Goal: Information Seeking & Learning: Learn about a topic

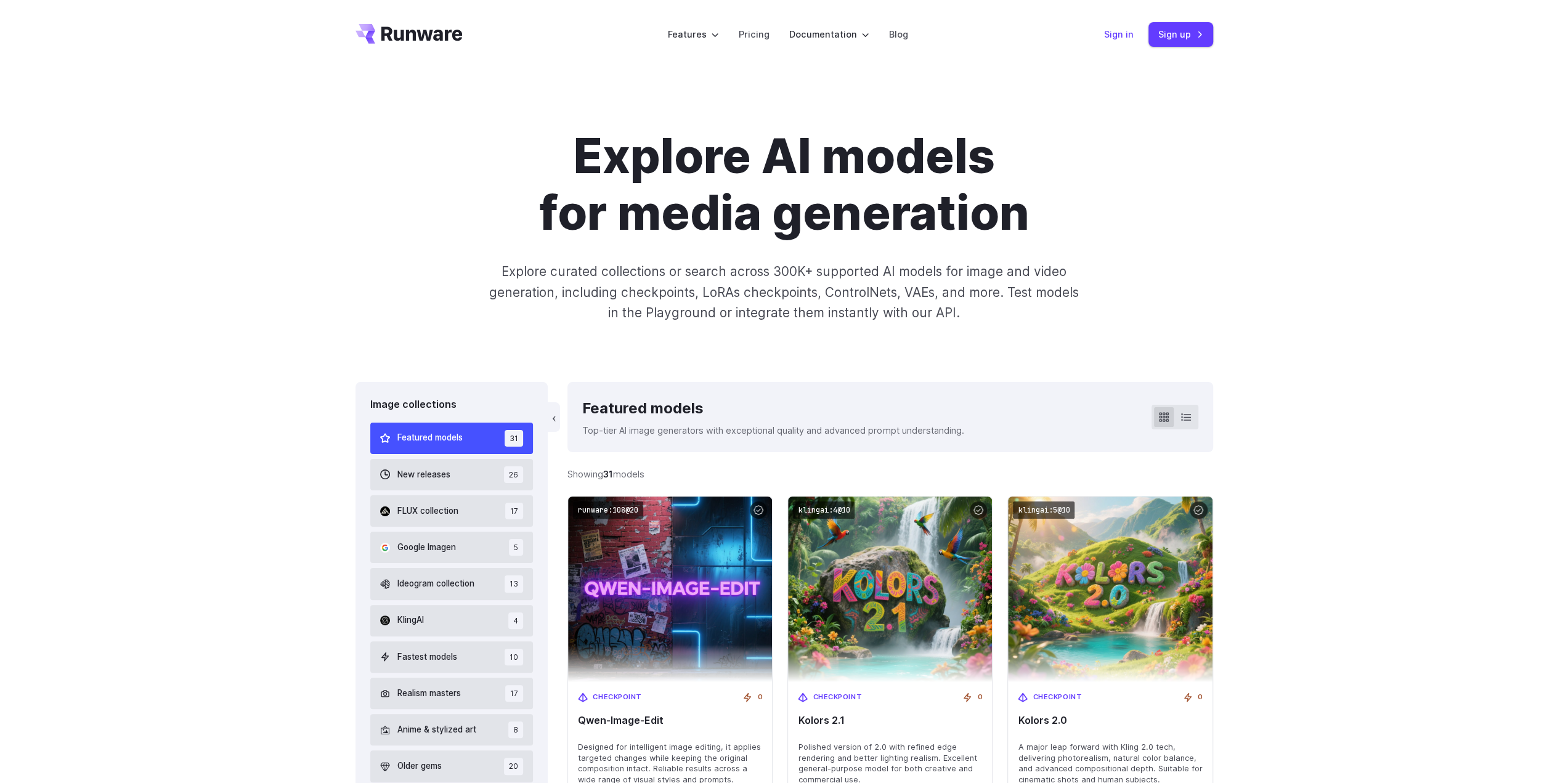
click at [1127, 35] on link "Sign in" at bounding box center [1118, 34] width 29 height 14
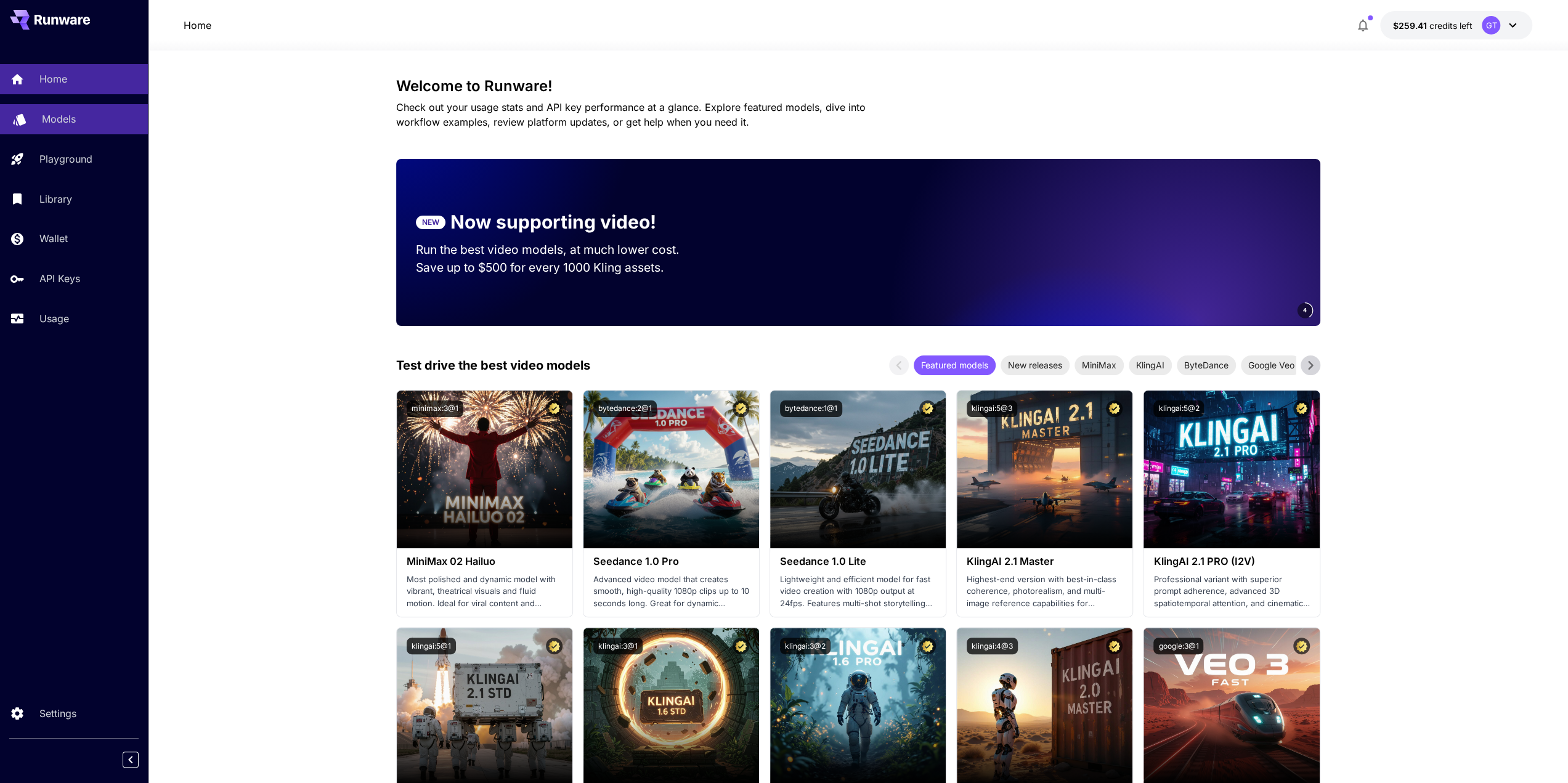
click at [66, 111] on p "Models" at bounding box center [59, 118] width 34 height 15
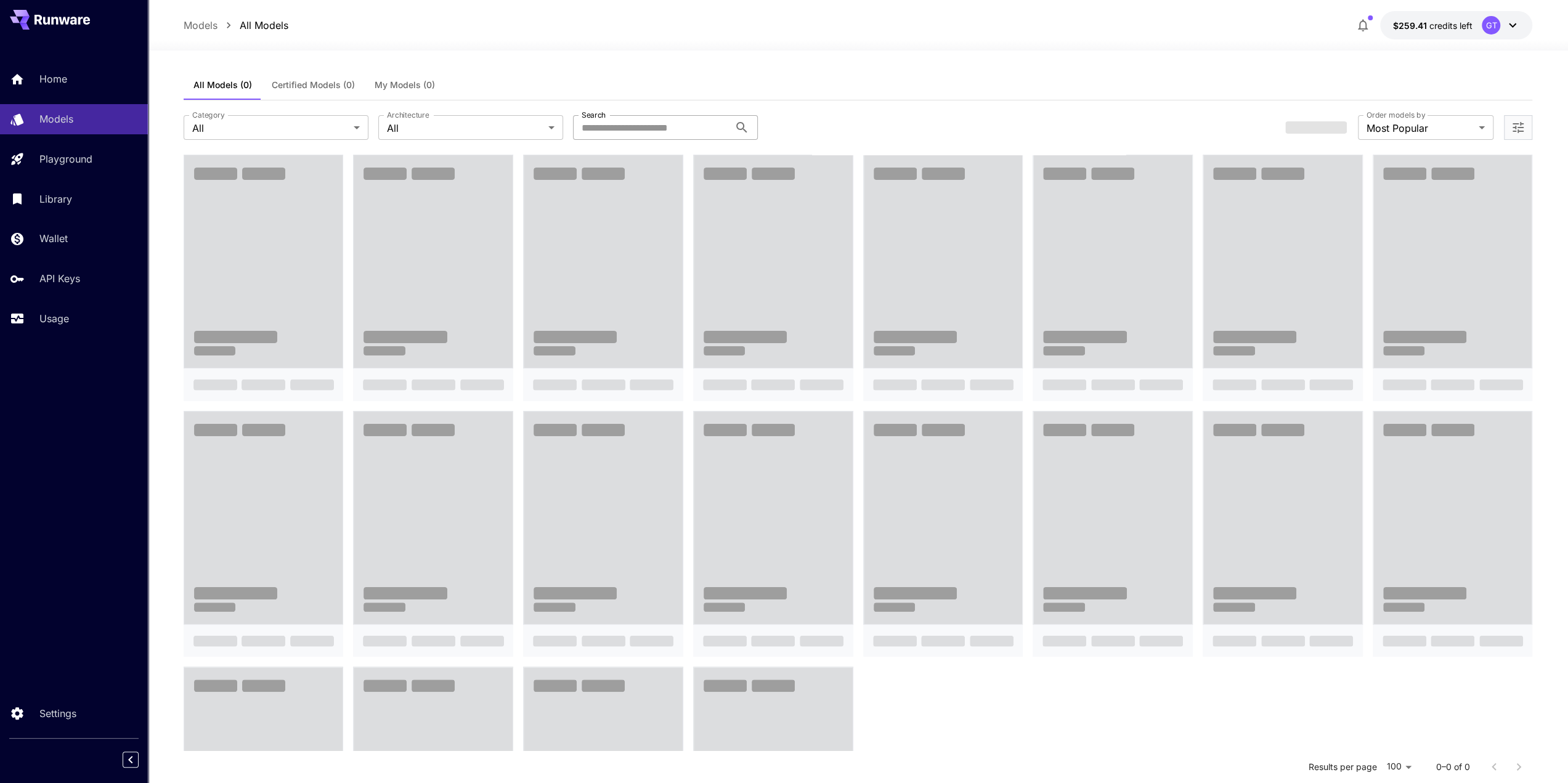
click at [645, 120] on input "Search" at bounding box center [651, 127] width 156 height 25
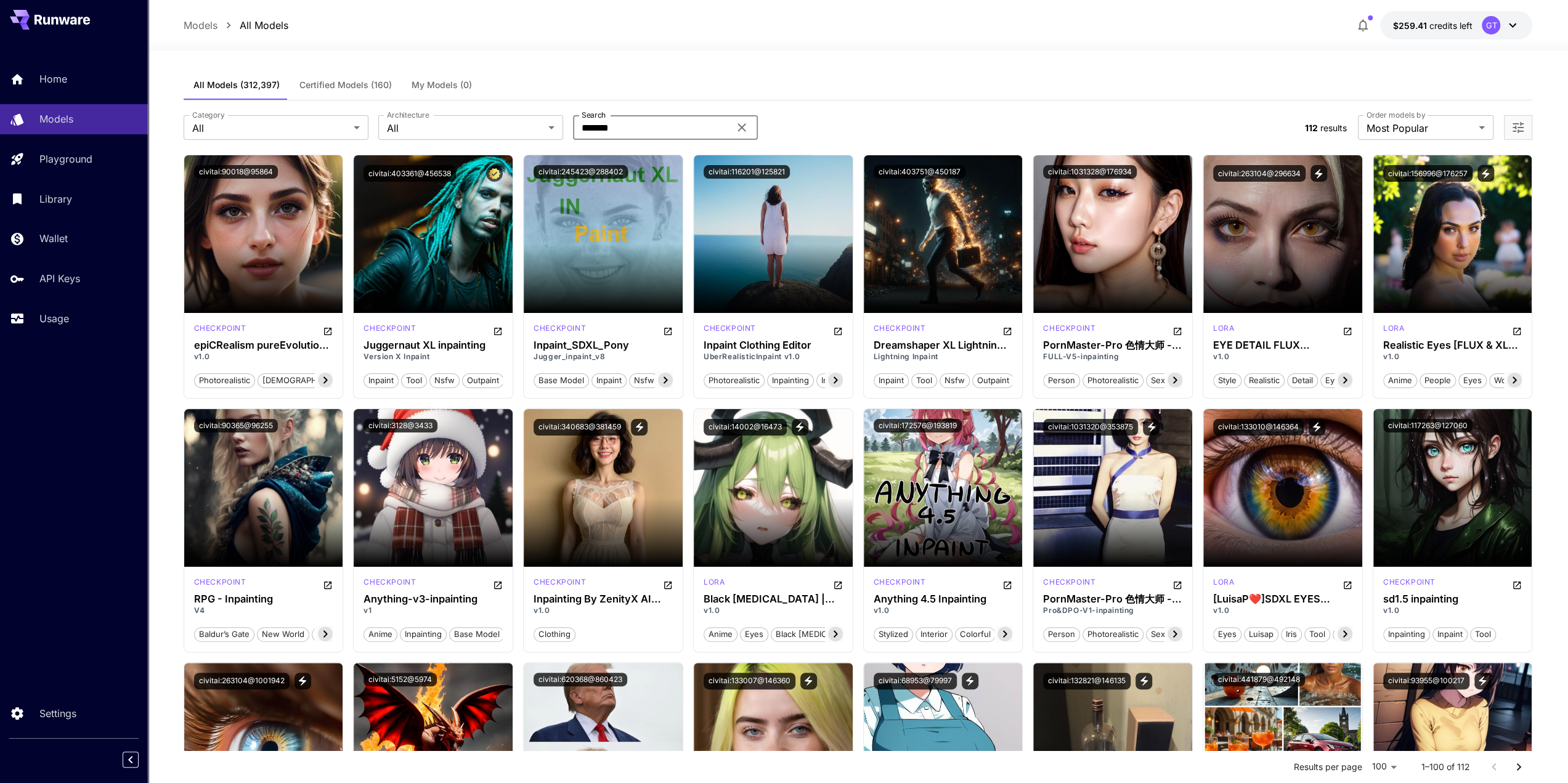
drag, startPoint x: 580, startPoint y: 128, endPoint x: 596, endPoint y: 139, distance: 19.4
click at [580, 128] on input "*******" at bounding box center [651, 127] width 156 height 25
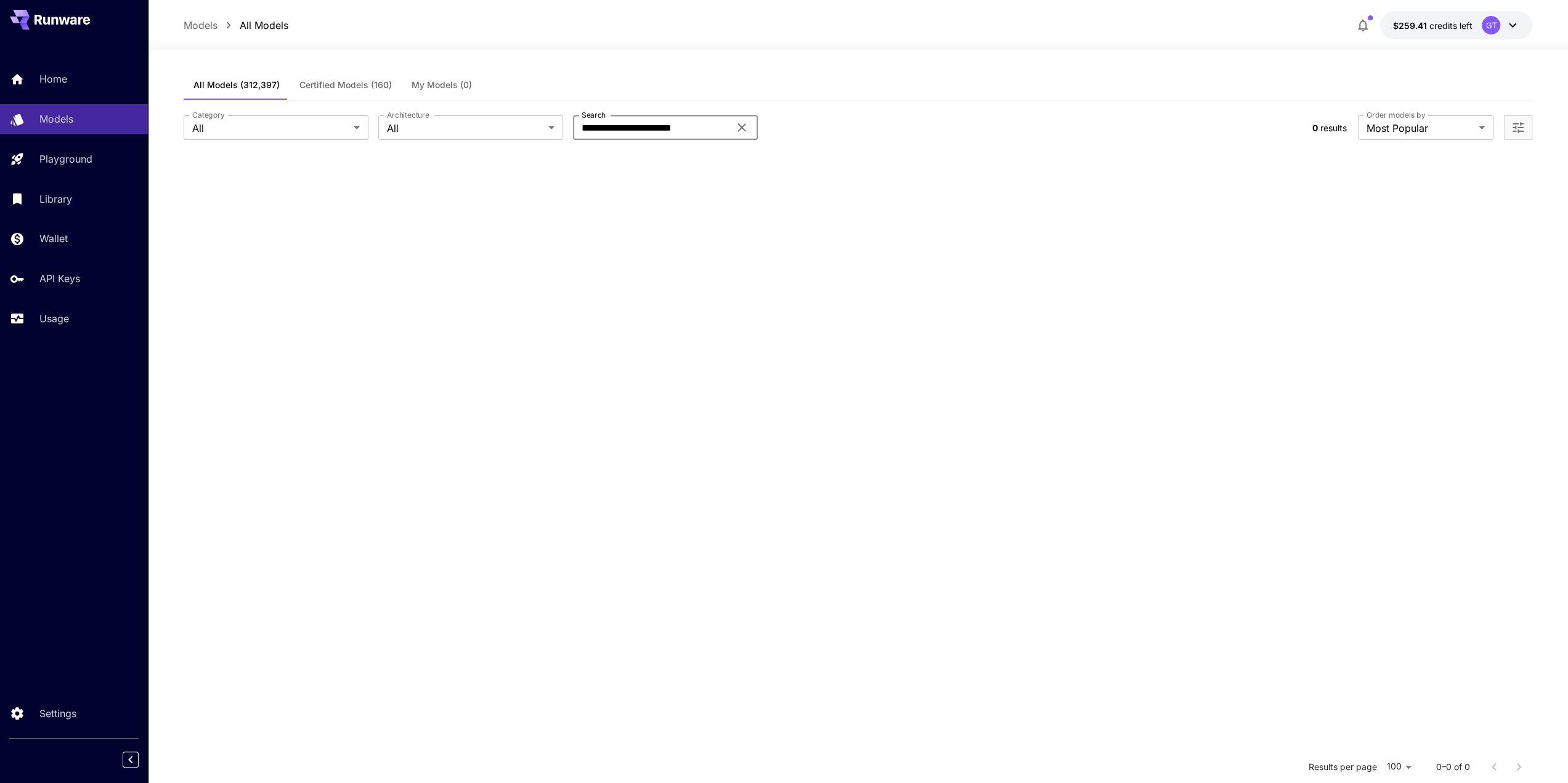
drag, startPoint x: 652, startPoint y: 126, endPoint x: 484, endPoint y: 110, distance: 168.8
click at [484, 110] on div "**********" at bounding box center [858, 127] width 1349 height 54
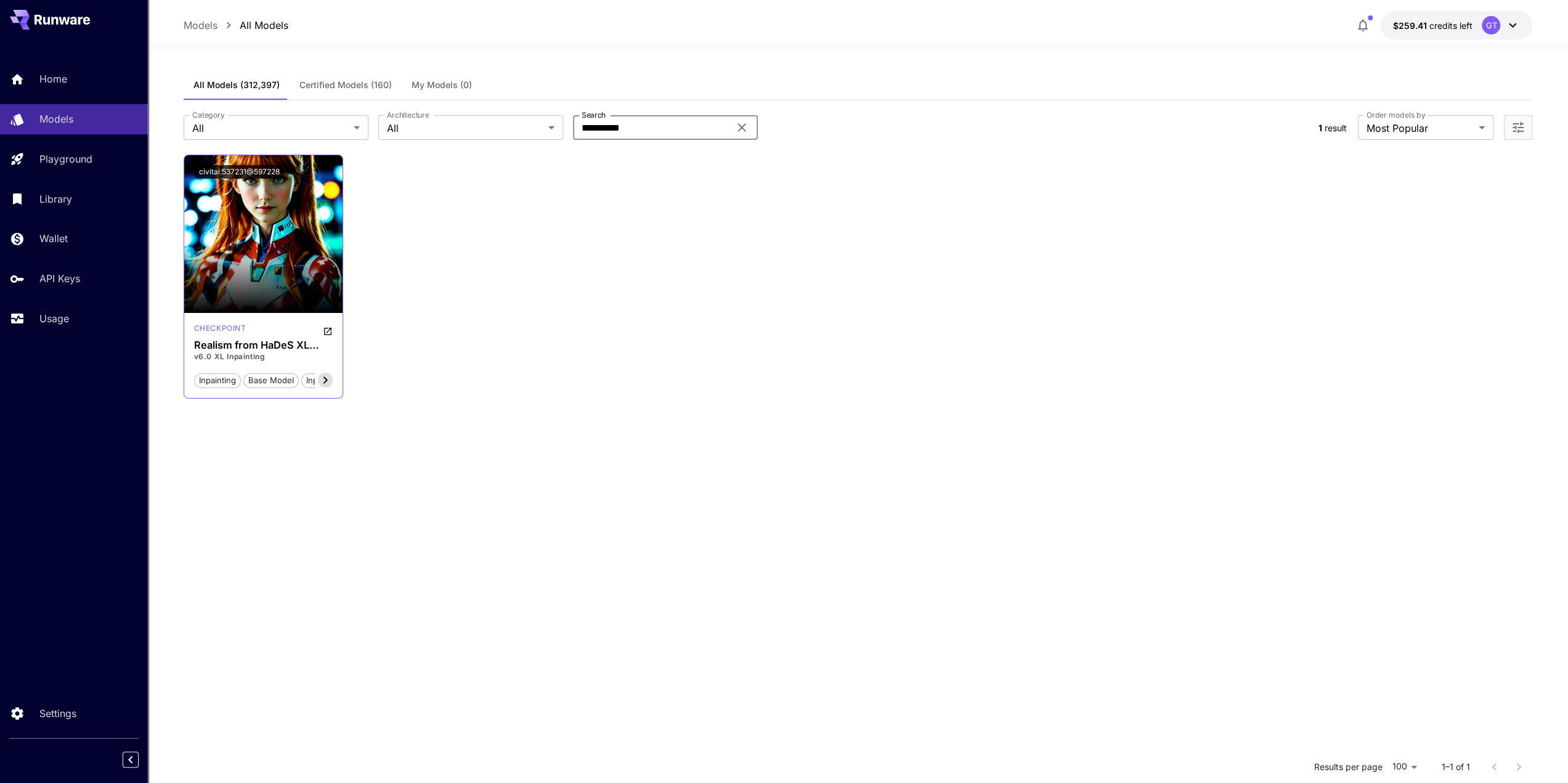
click at [325, 379] on icon at bounding box center [324, 380] width 15 height 15
click at [329, 380] on icon at bounding box center [324, 380] width 15 height 15
click at [198, 376] on icon at bounding box center [201, 380] width 15 height 15
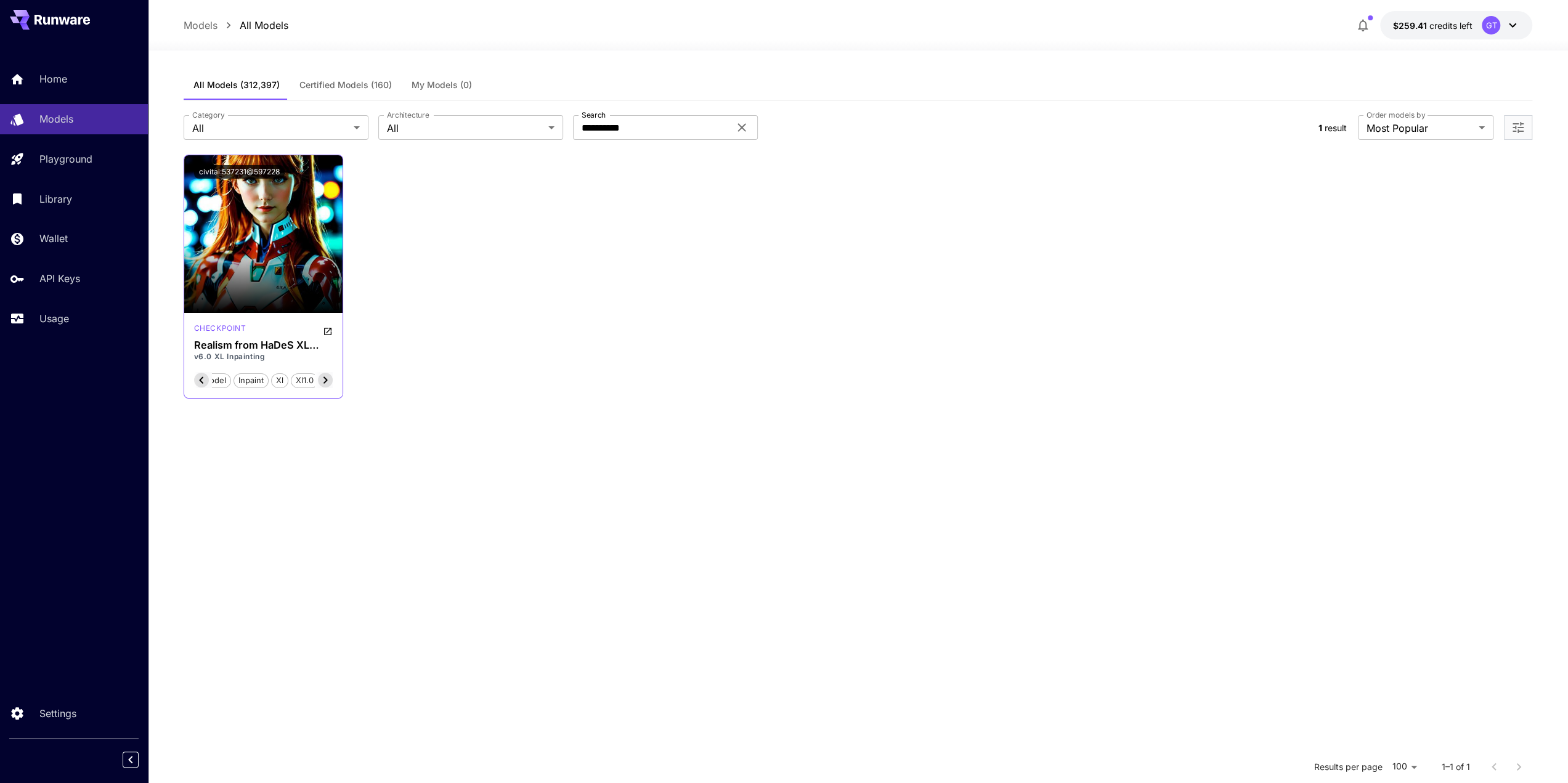
scroll to position [0, 24]
click at [198, 376] on icon at bounding box center [201, 380] width 15 height 15
click at [198, 376] on span "inpainting" at bounding box center [217, 381] width 46 height 12
drag, startPoint x: 594, startPoint y: 128, endPoint x: 529, endPoint y: 129, distance: 65.0
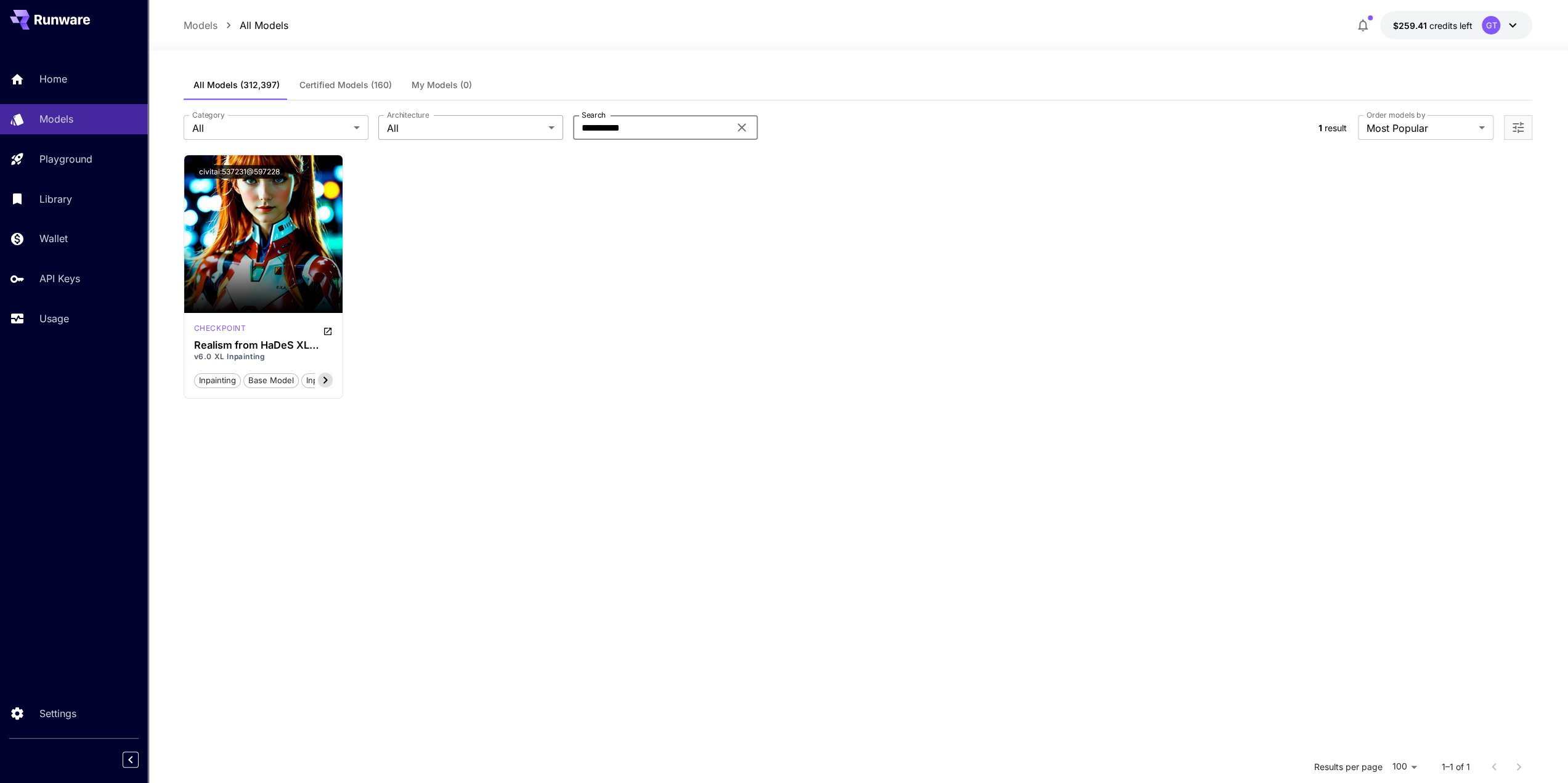
click at [529, 129] on div "**********" at bounding box center [746, 127] width 1125 height 25
type input "*******"
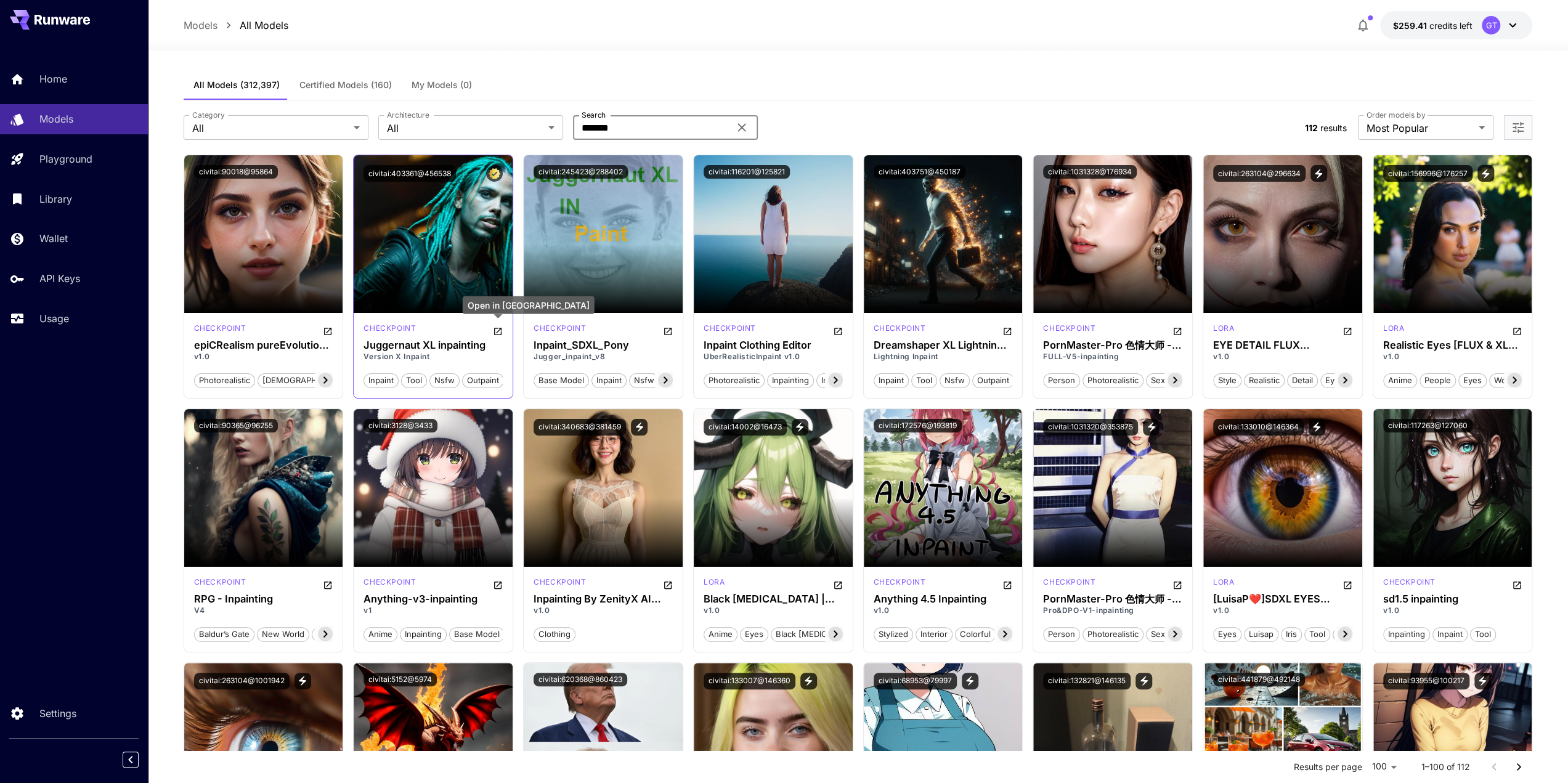
click at [499, 332] on icon "Open in CivitAI" at bounding box center [497, 331] width 9 height 9
click at [408, 172] on button "civitai:403361@456538" at bounding box center [409, 173] width 92 height 16
click at [54, 322] on p "Usage" at bounding box center [57, 319] width 29 height 15
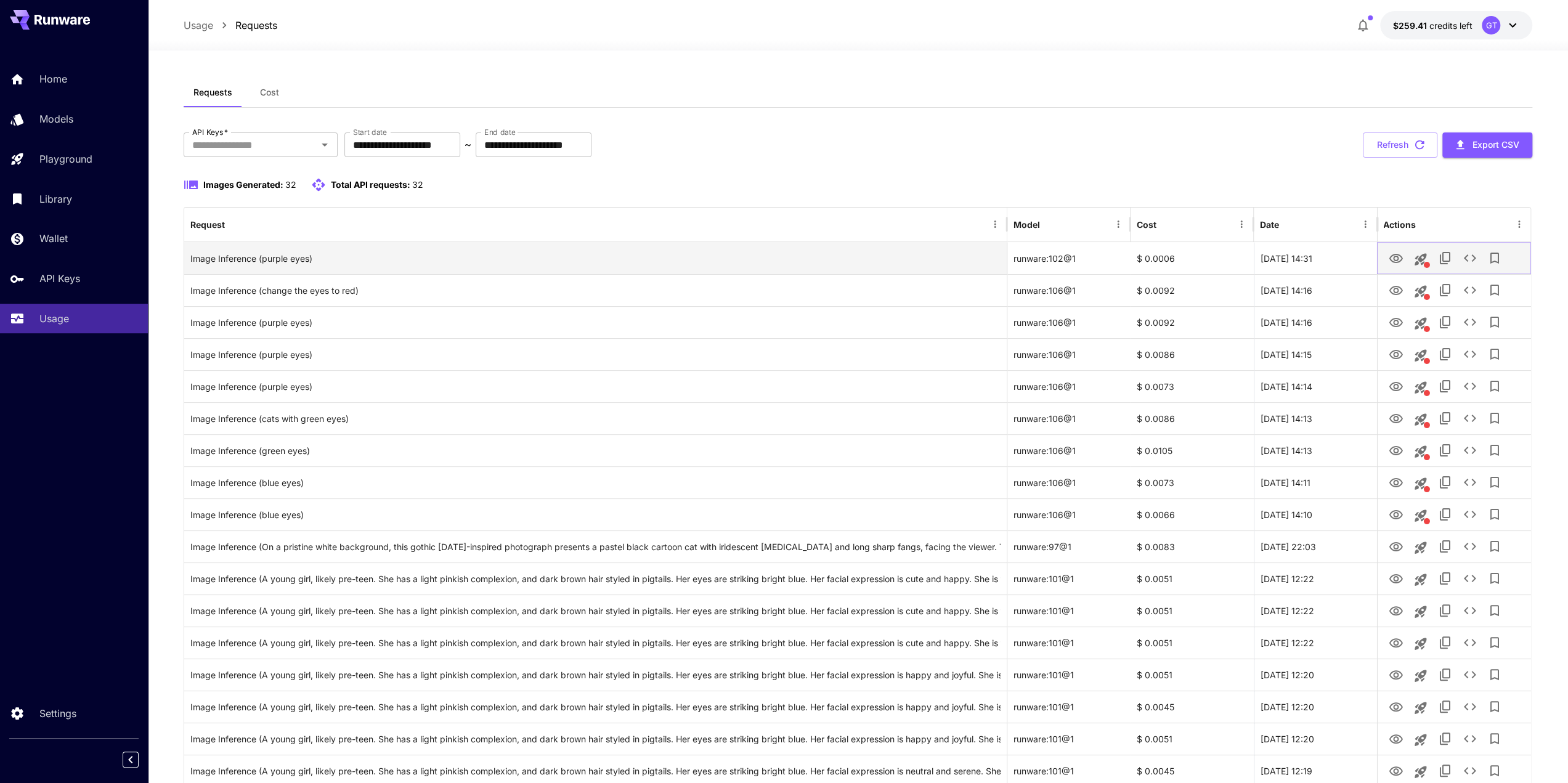
click at [1470, 260] on icon "See details" at bounding box center [1469, 258] width 15 height 15
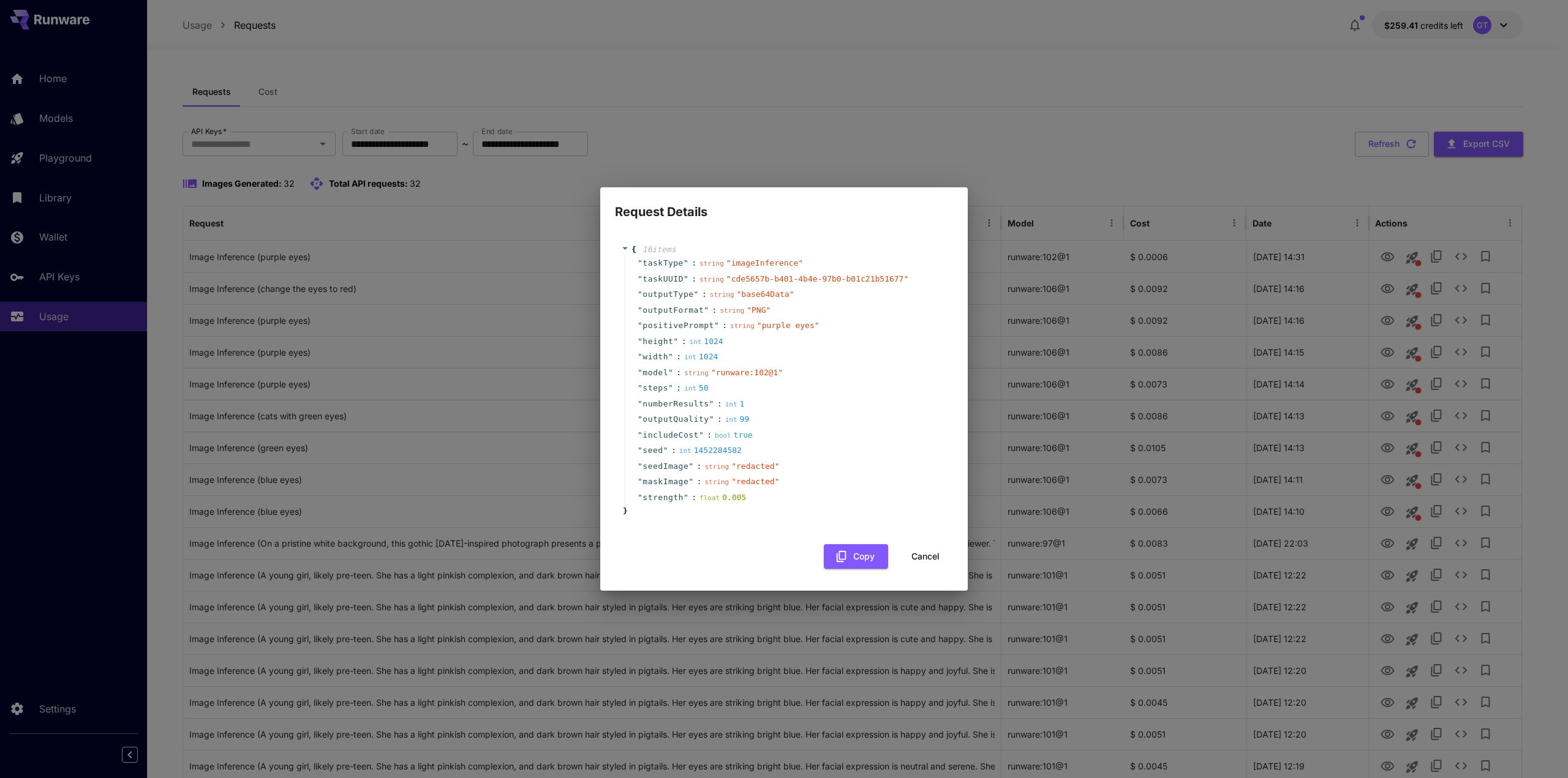
click at [932, 558] on button "Cancel" at bounding box center [926, 557] width 55 height 25
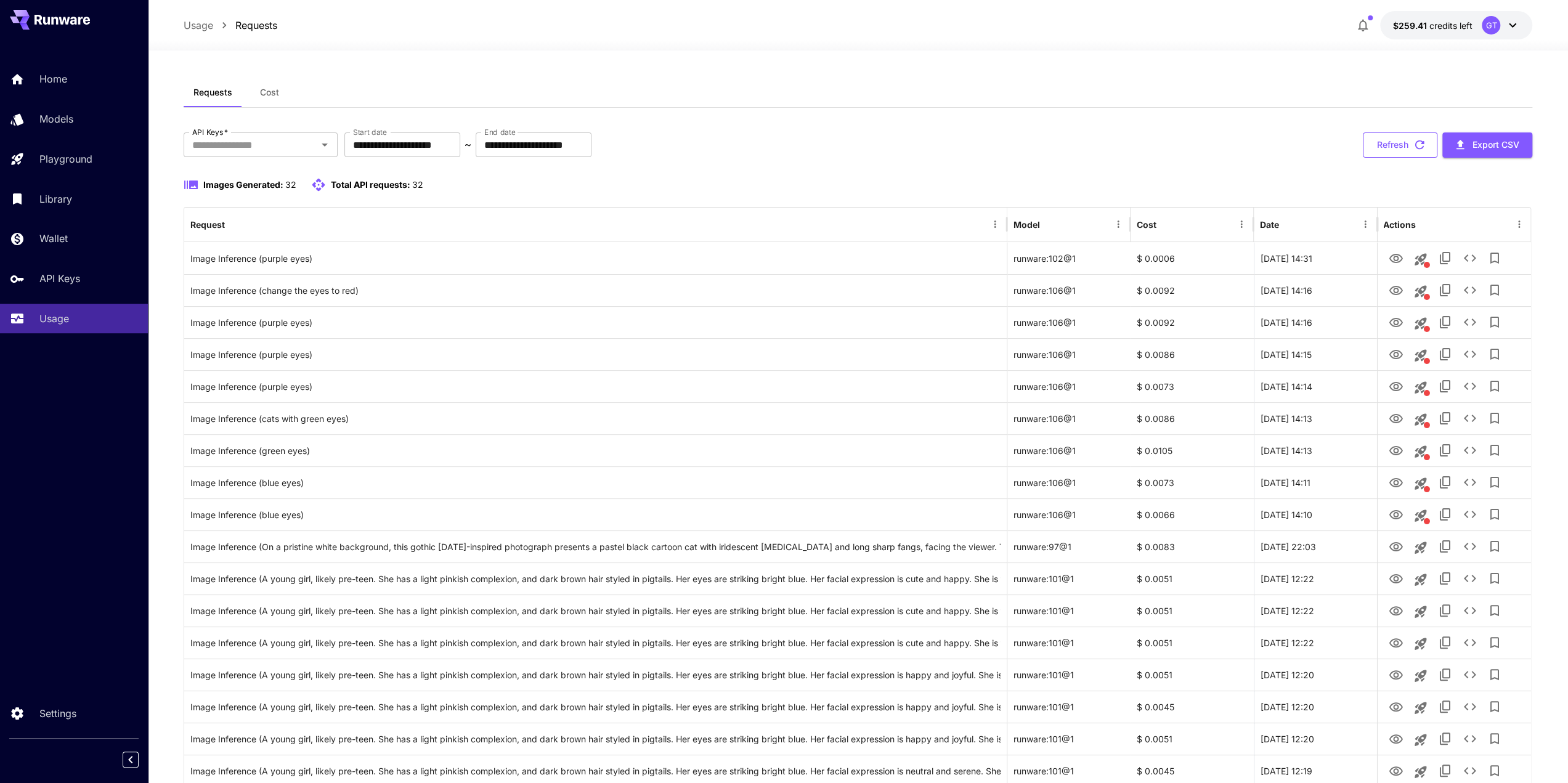
click at [1405, 146] on button "Refresh" at bounding box center [1400, 144] width 74 height 25
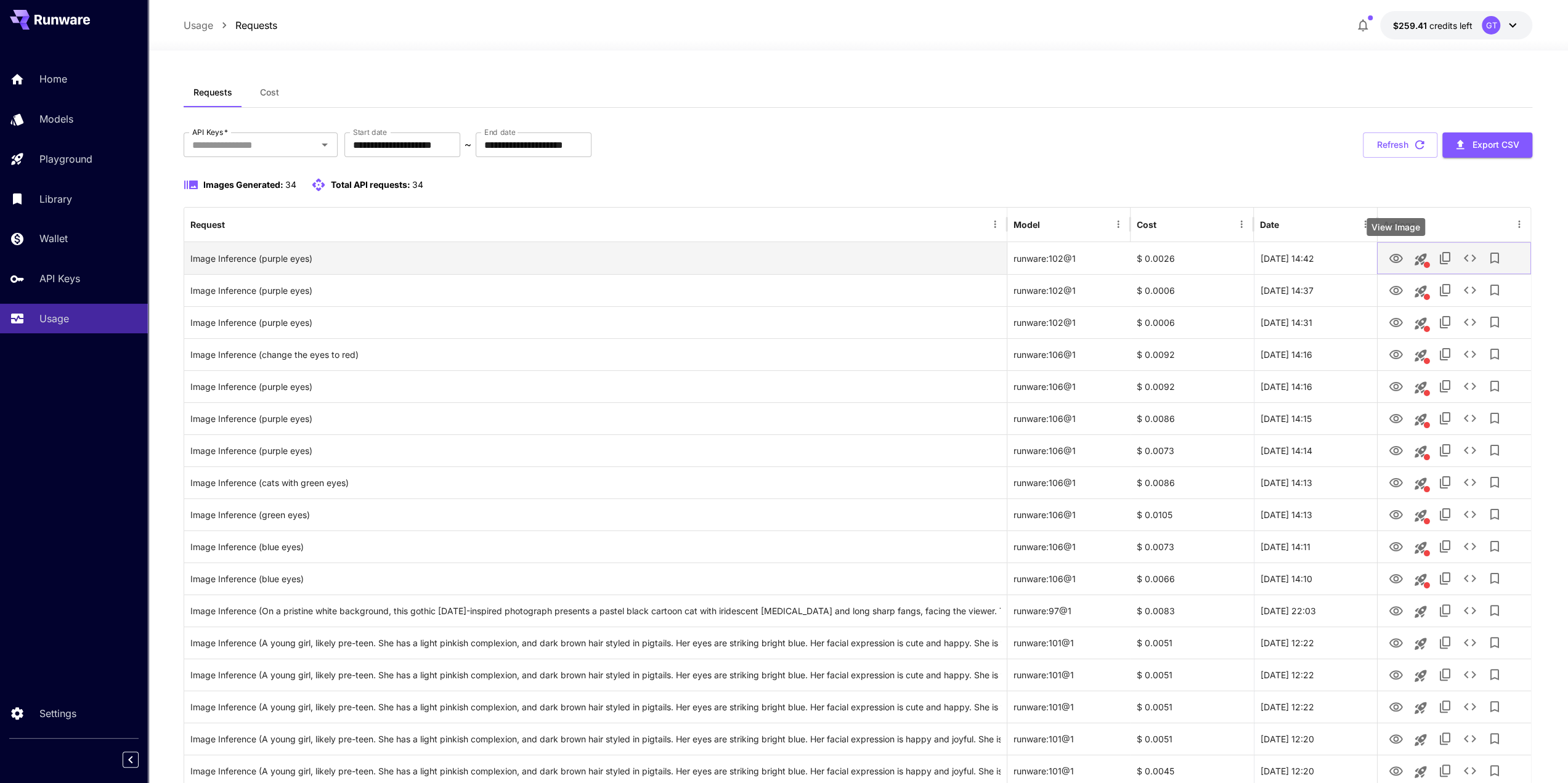
click at [1397, 256] on icon "View Image" at bounding box center [1395, 258] width 14 height 9
click at [1471, 260] on icon "See details" at bounding box center [1470, 258] width 12 height 8
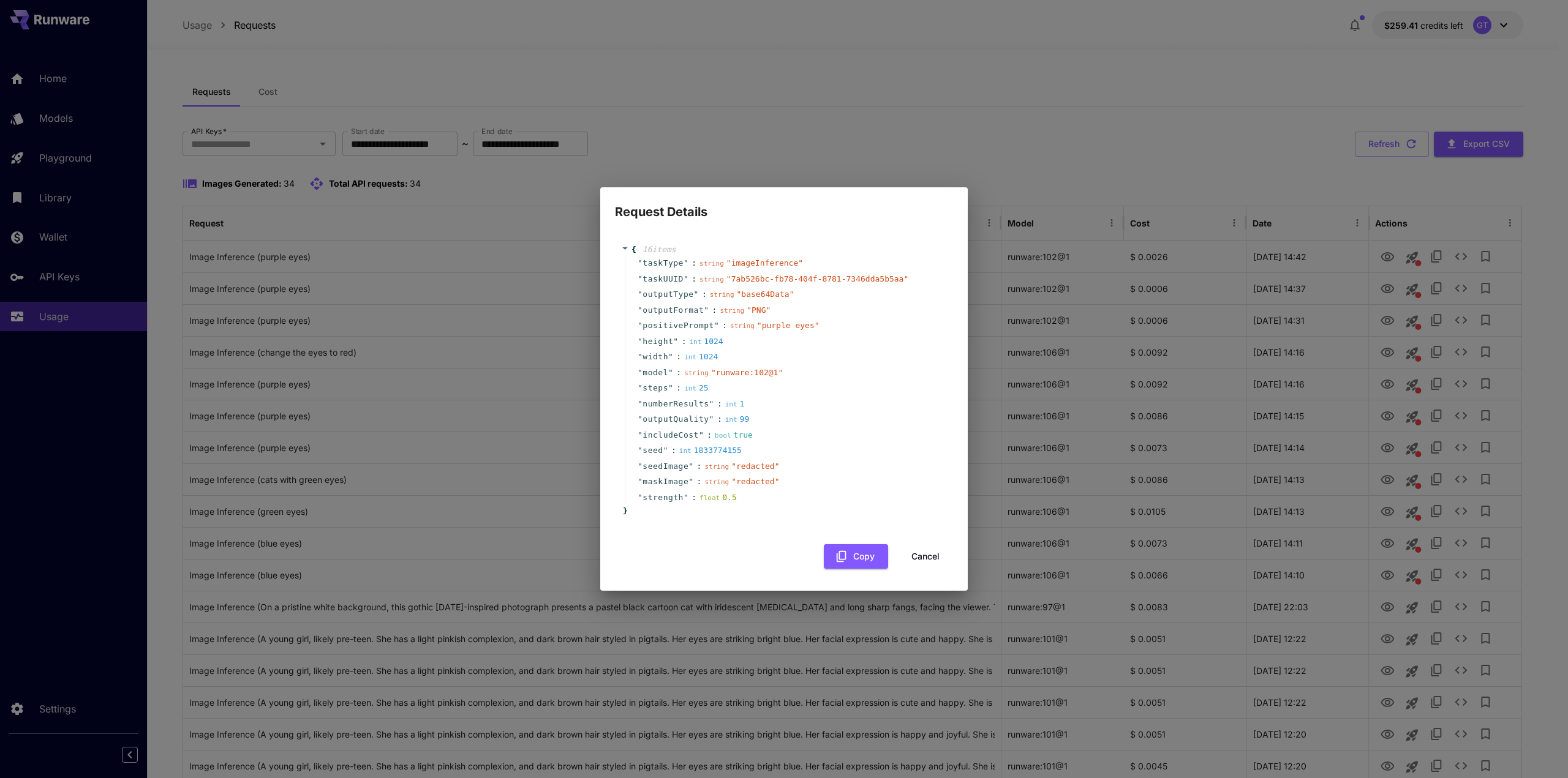
click at [939, 558] on button "Cancel" at bounding box center [926, 557] width 55 height 25
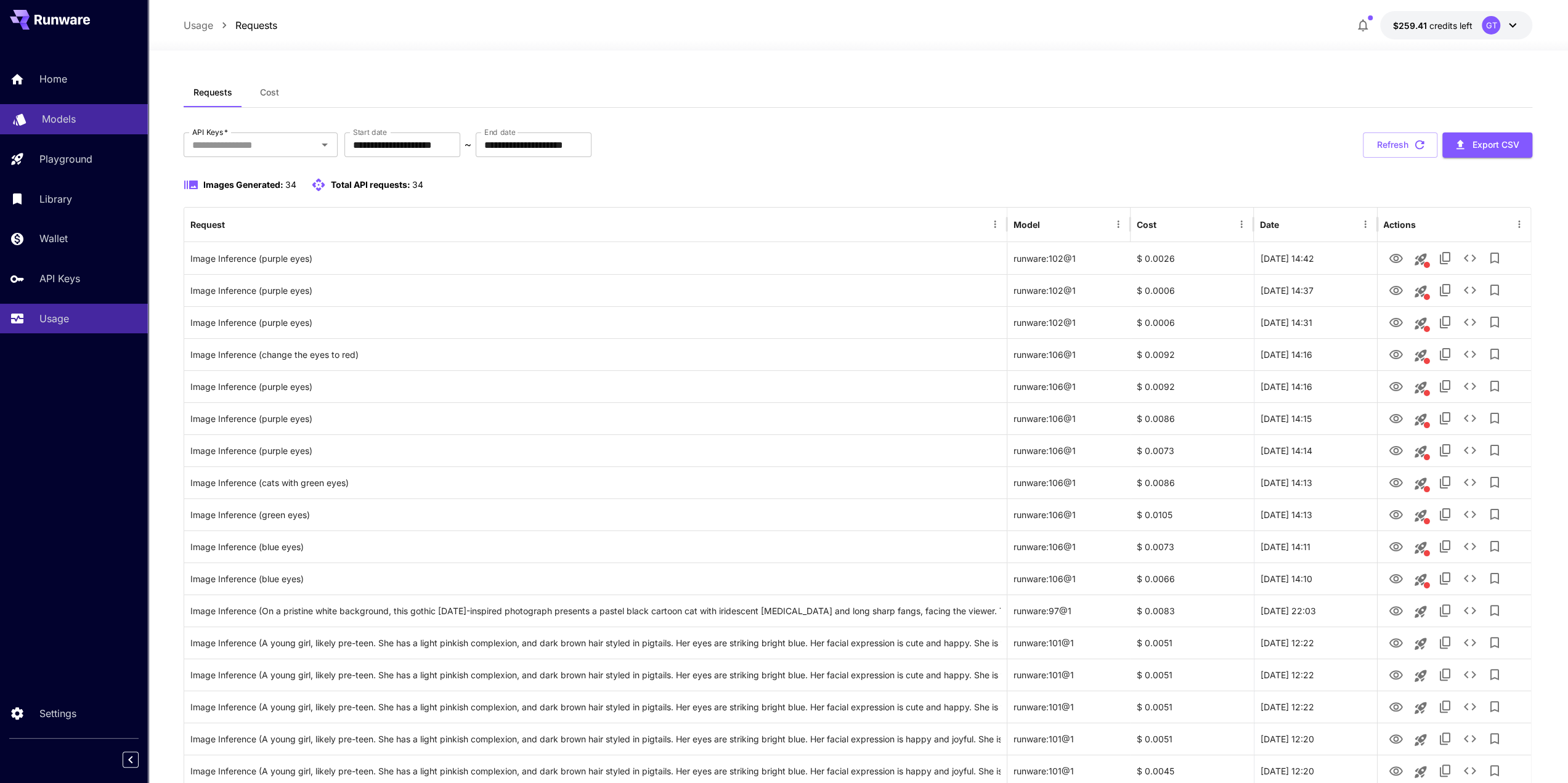
click at [83, 113] on div "Models" at bounding box center [90, 118] width 96 height 15
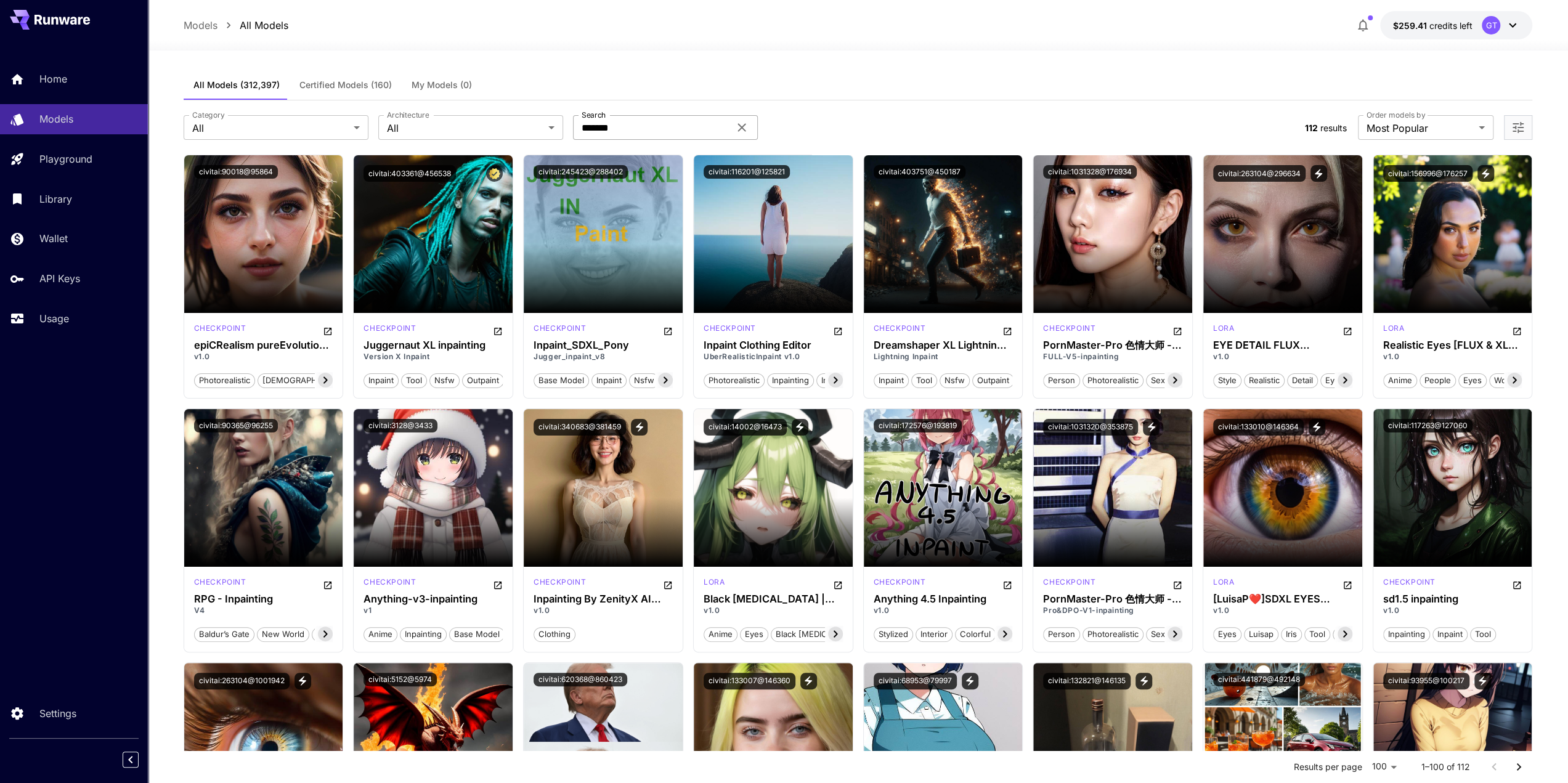
click at [665, 128] on input "*******" at bounding box center [651, 127] width 156 height 25
click at [944, 85] on div "All Models (312,397) Certified Models (160) My Models (0)" at bounding box center [858, 85] width 1349 height 30
click at [406, 176] on button "civitai:403361@456538" at bounding box center [409, 173] width 92 height 16
click at [341, 89] on span "Certified Models (160)" at bounding box center [345, 85] width 92 height 11
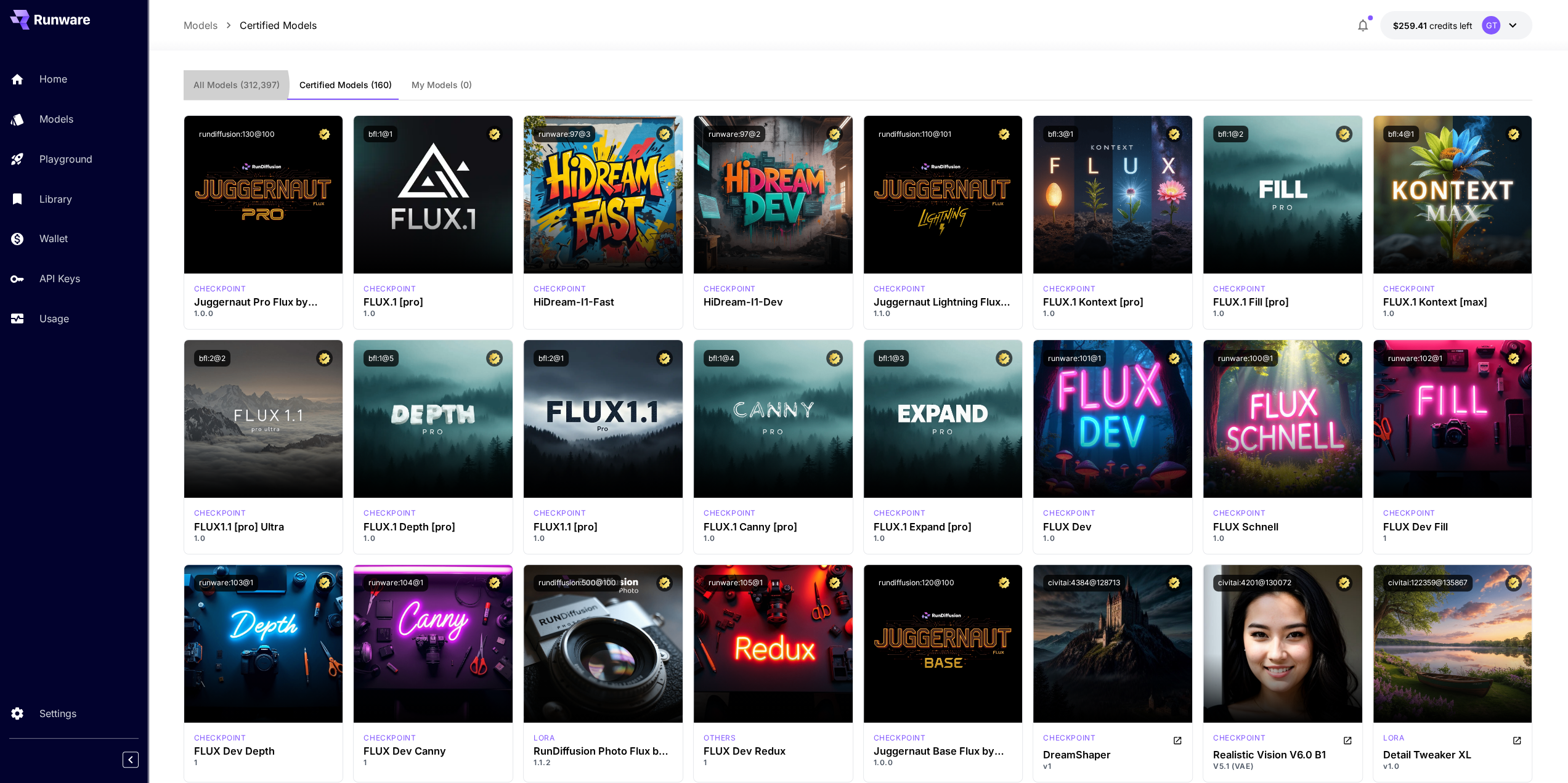
click at [228, 85] on span "All Models (312,397)" at bounding box center [236, 85] width 86 height 11
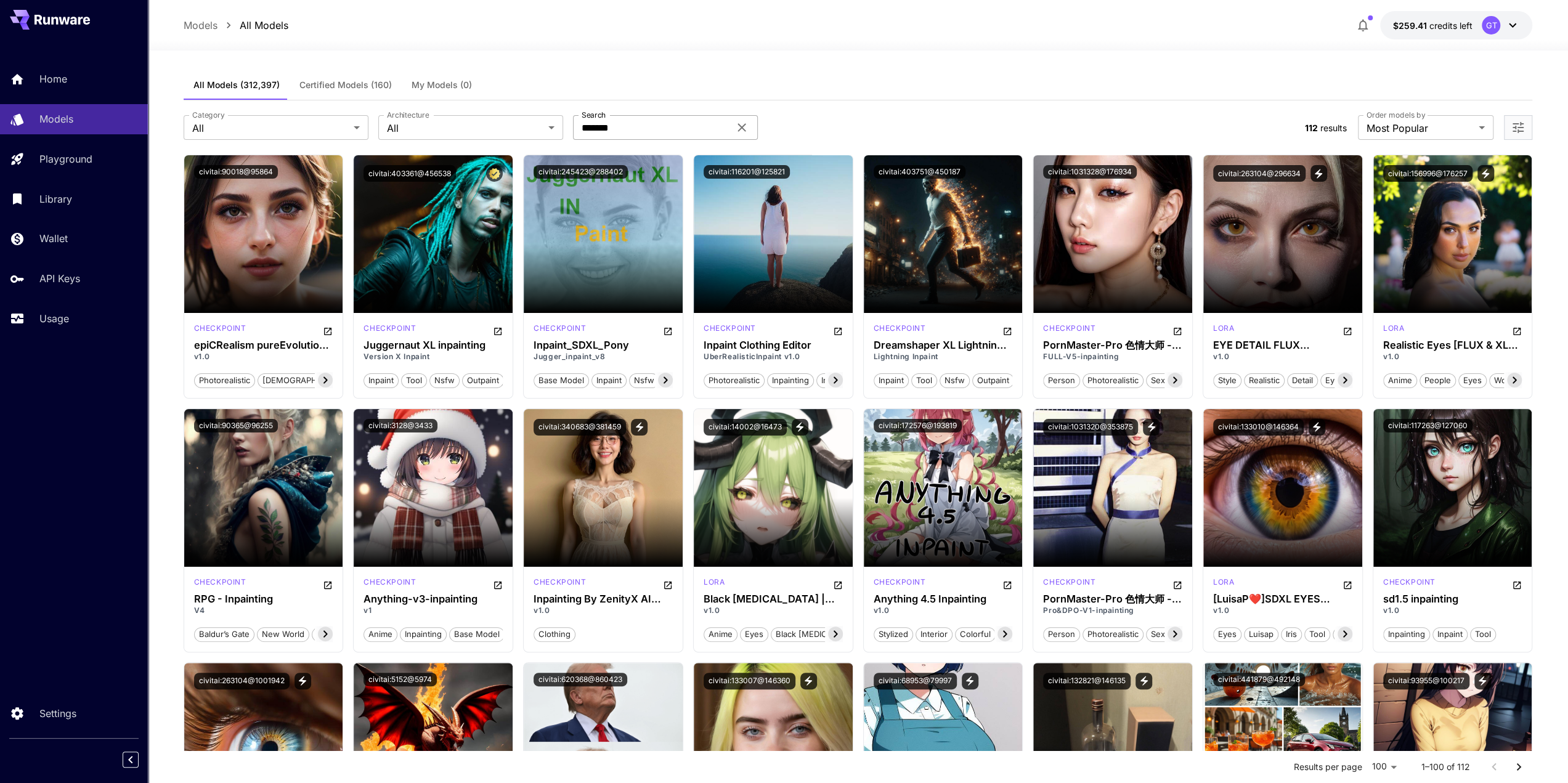
click at [660, 129] on input "*******" at bounding box center [651, 127] width 156 height 25
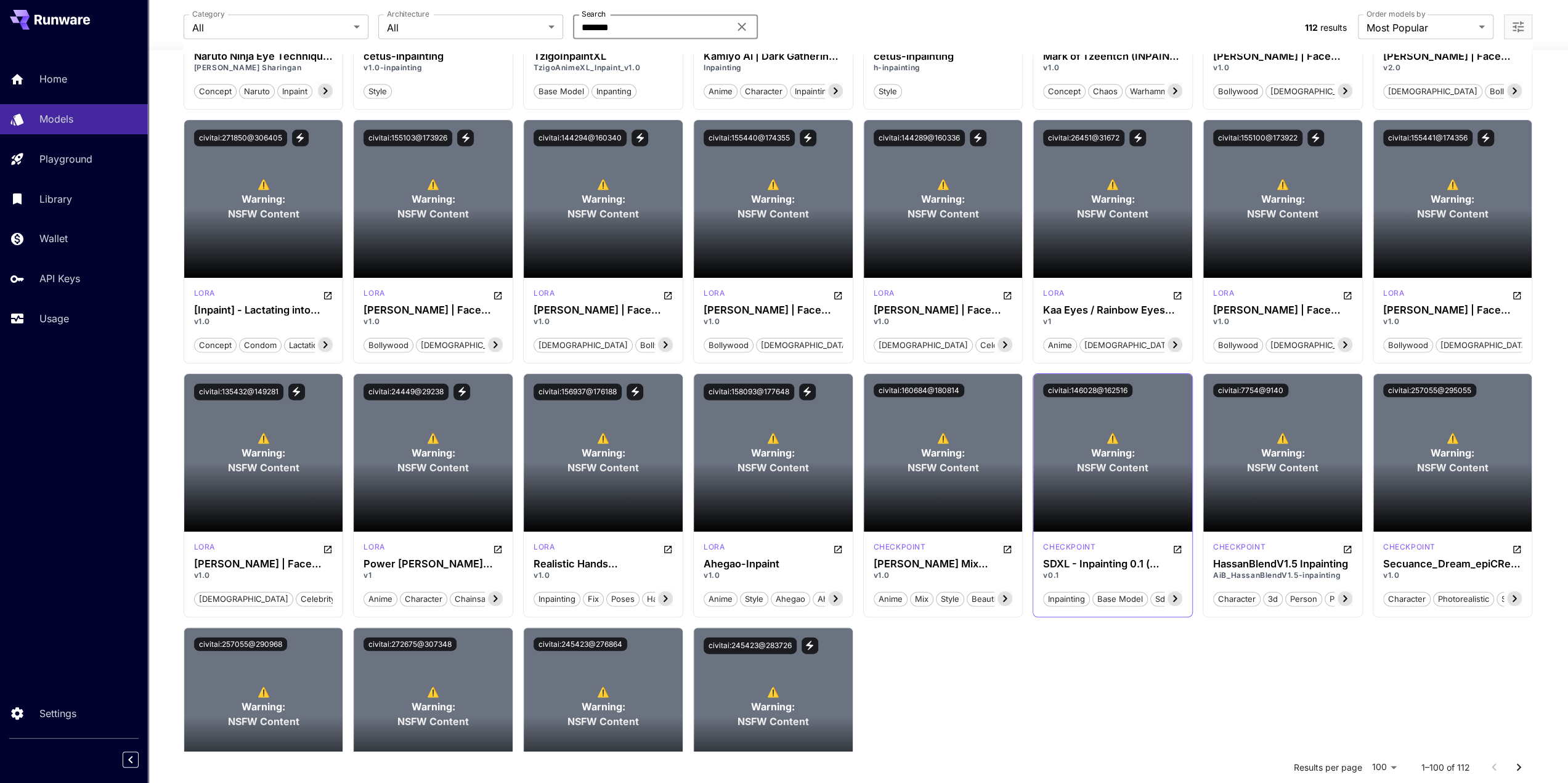
scroll to position [2568, 0]
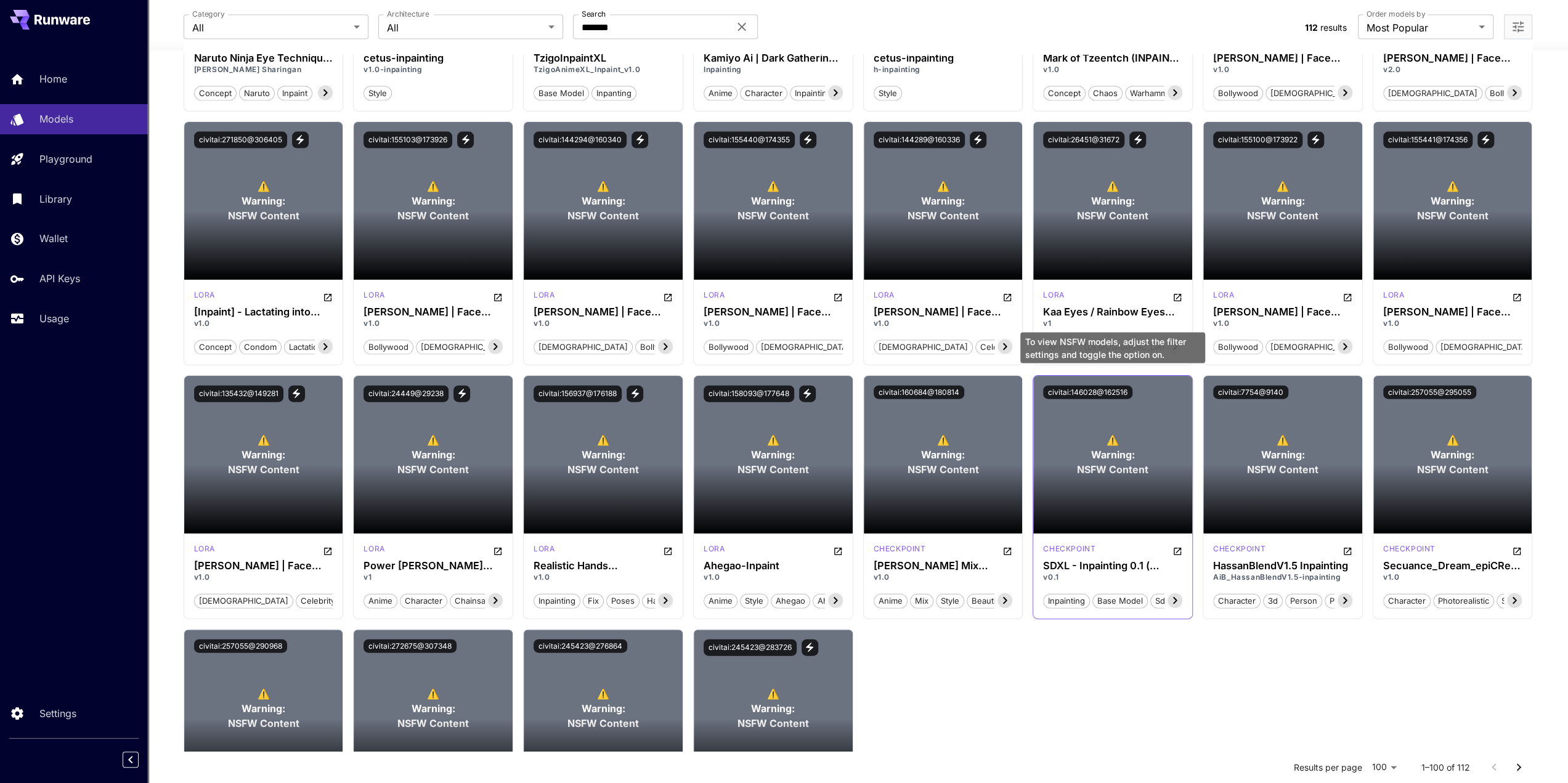
click at [1120, 450] on span "Warning:" at bounding box center [1112, 454] width 44 height 15
click at [1513, 31] on icon "Open more filters" at bounding box center [1517, 27] width 15 height 15
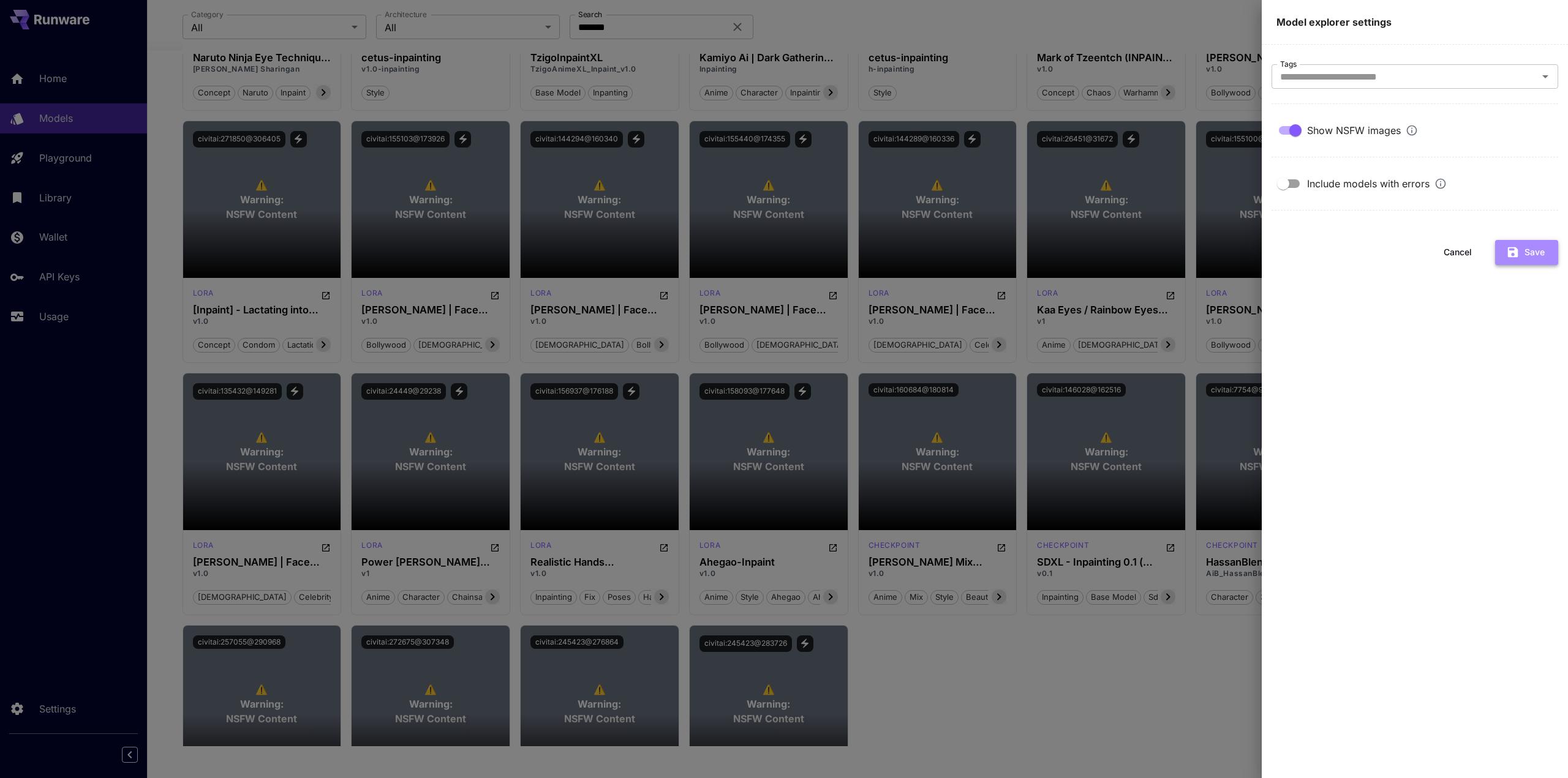
click at [1532, 254] on button "Save" at bounding box center [1527, 252] width 63 height 25
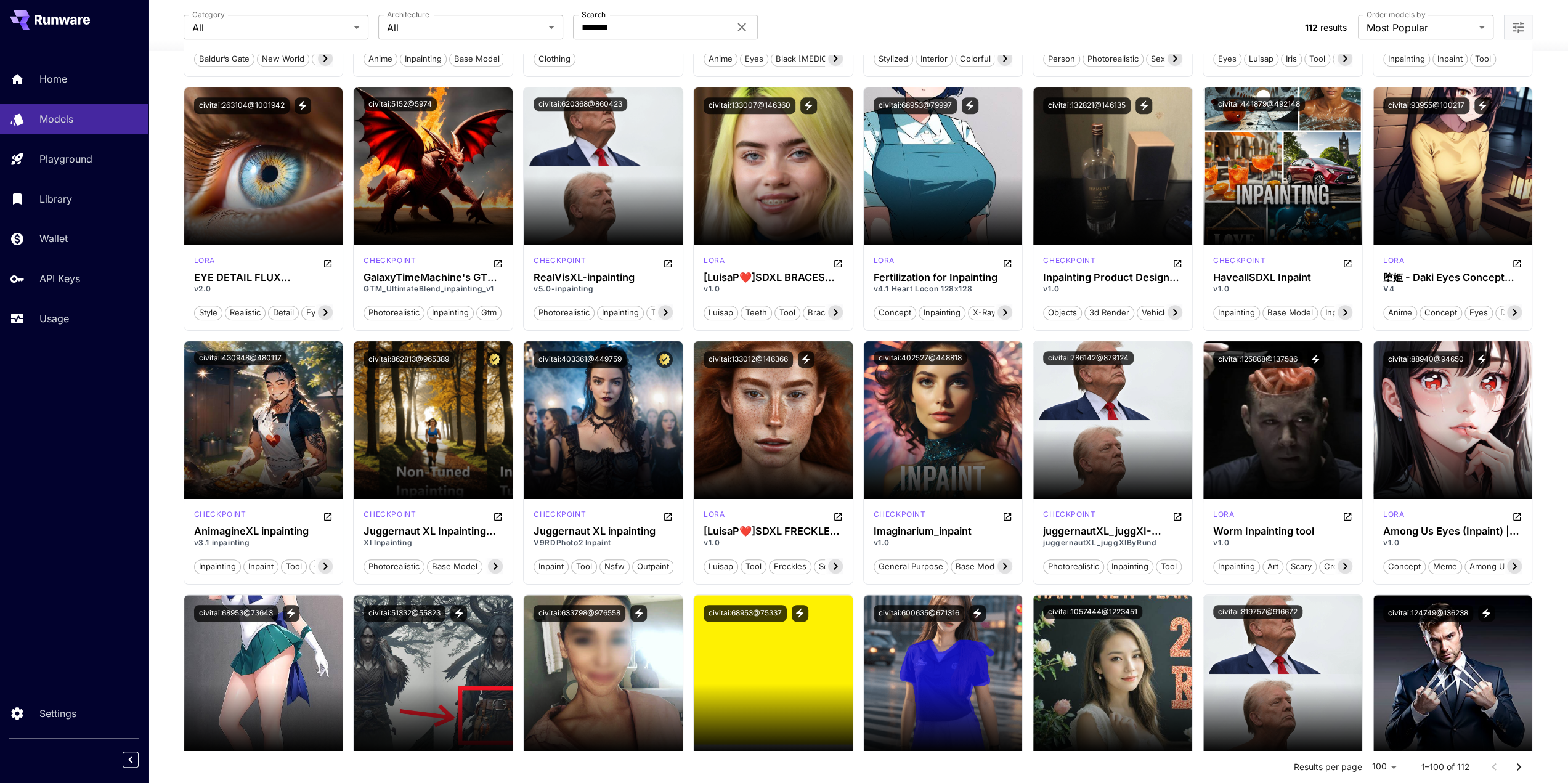
scroll to position [597, 0]
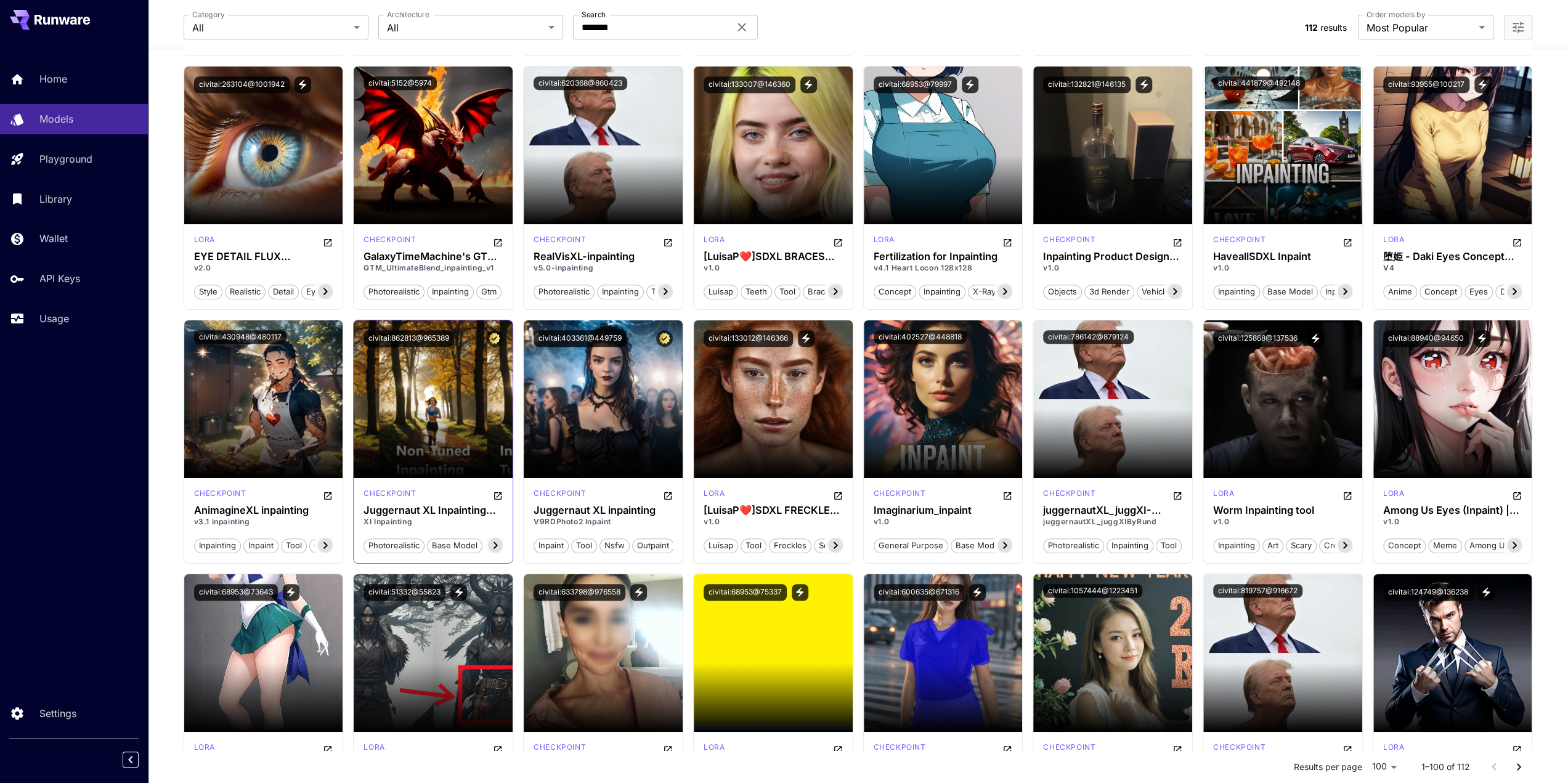
click at [495, 543] on icon at bounding box center [495, 546] width 4 height 7
click at [419, 335] on button "civitai:862813@965389" at bounding box center [408, 338] width 91 height 16
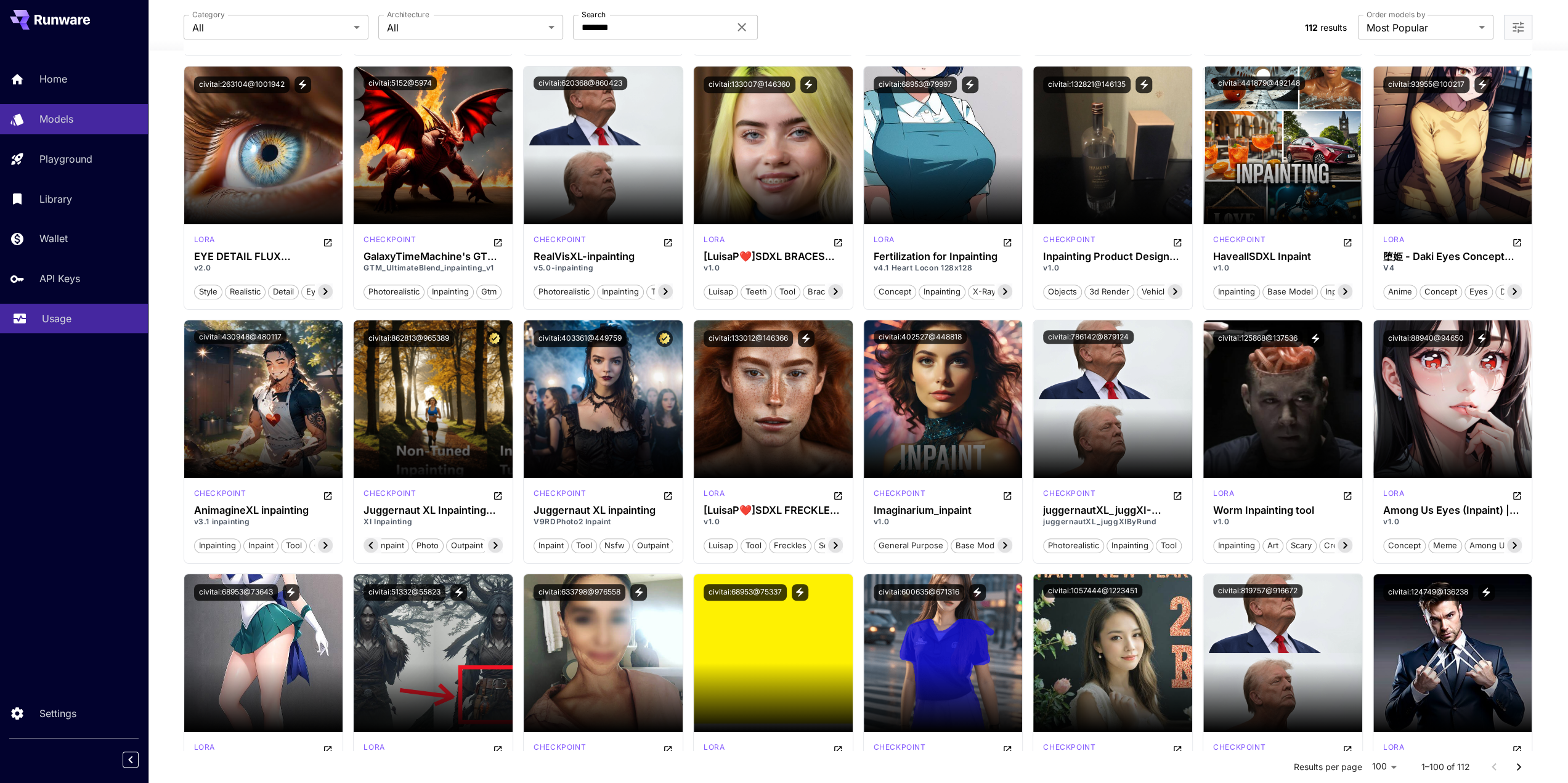
click at [49, 318] on p "Usage" at bounding box center [57, 319] width 29 height 15
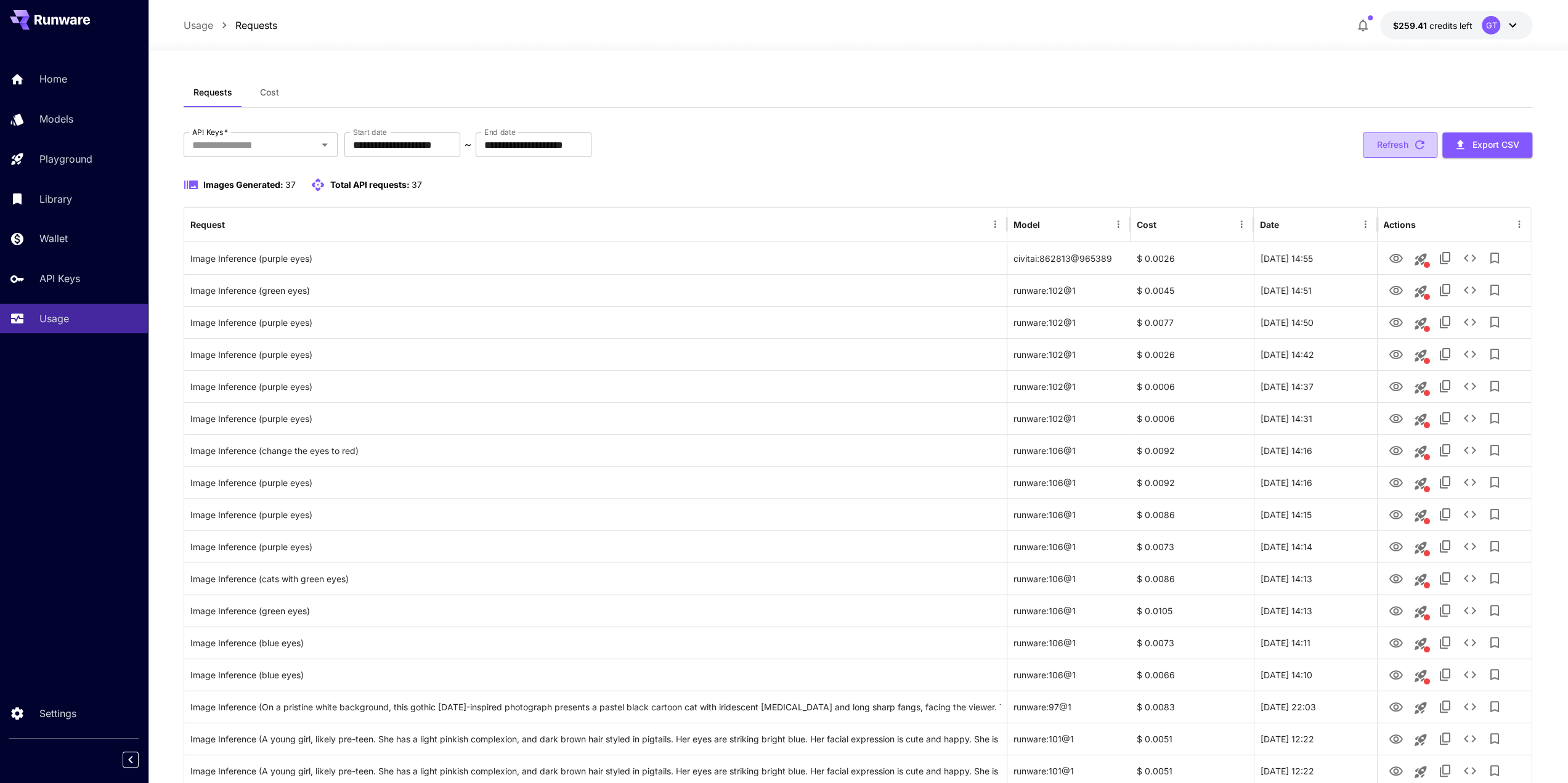
click at [1409, 143] on button "Refresh" at bounding box center [1400, 144] width 74 height 25
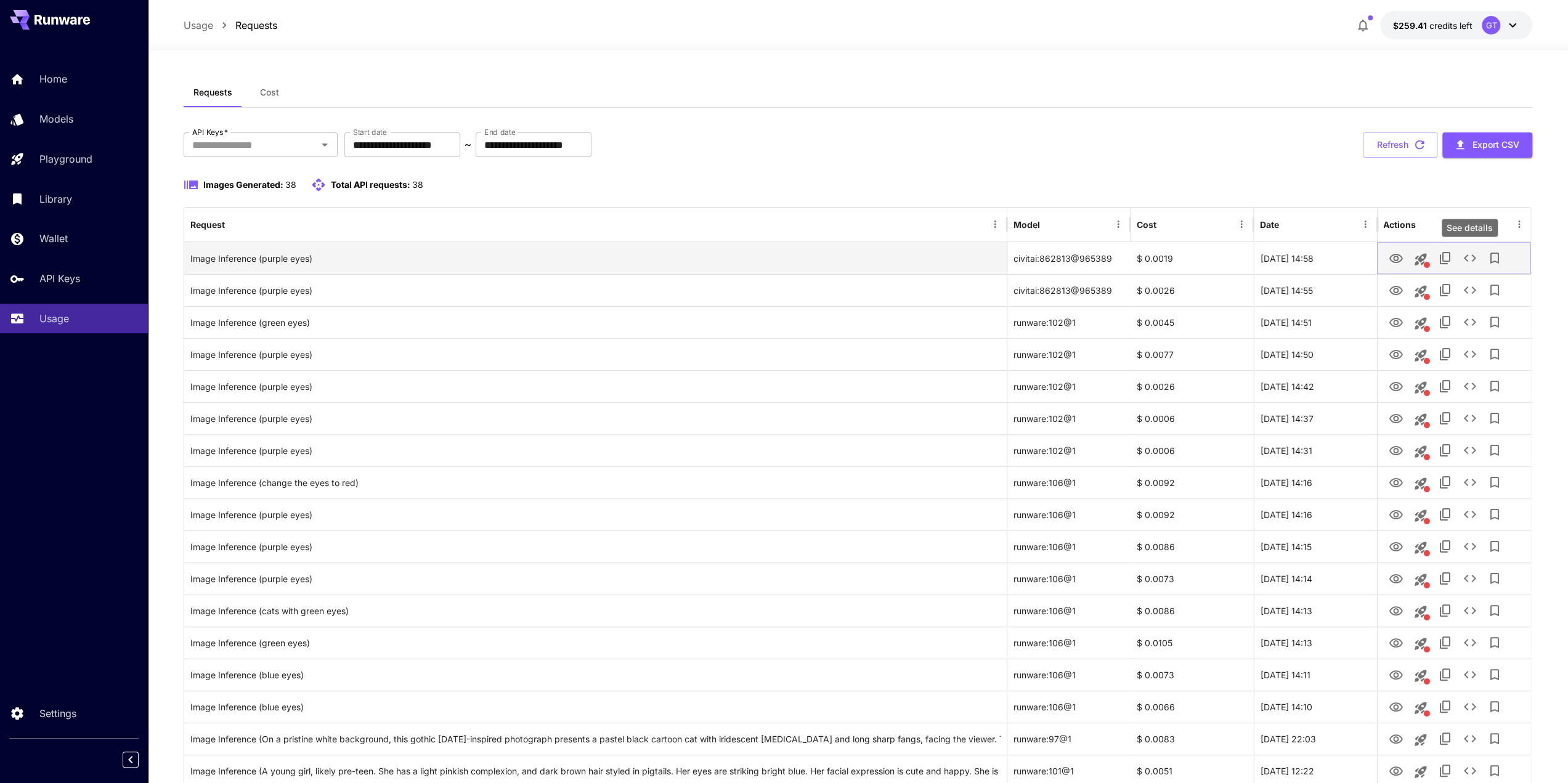
click at [1465, 258] on icon "See details" at bounding box center [1470, 258] width 12 height 8
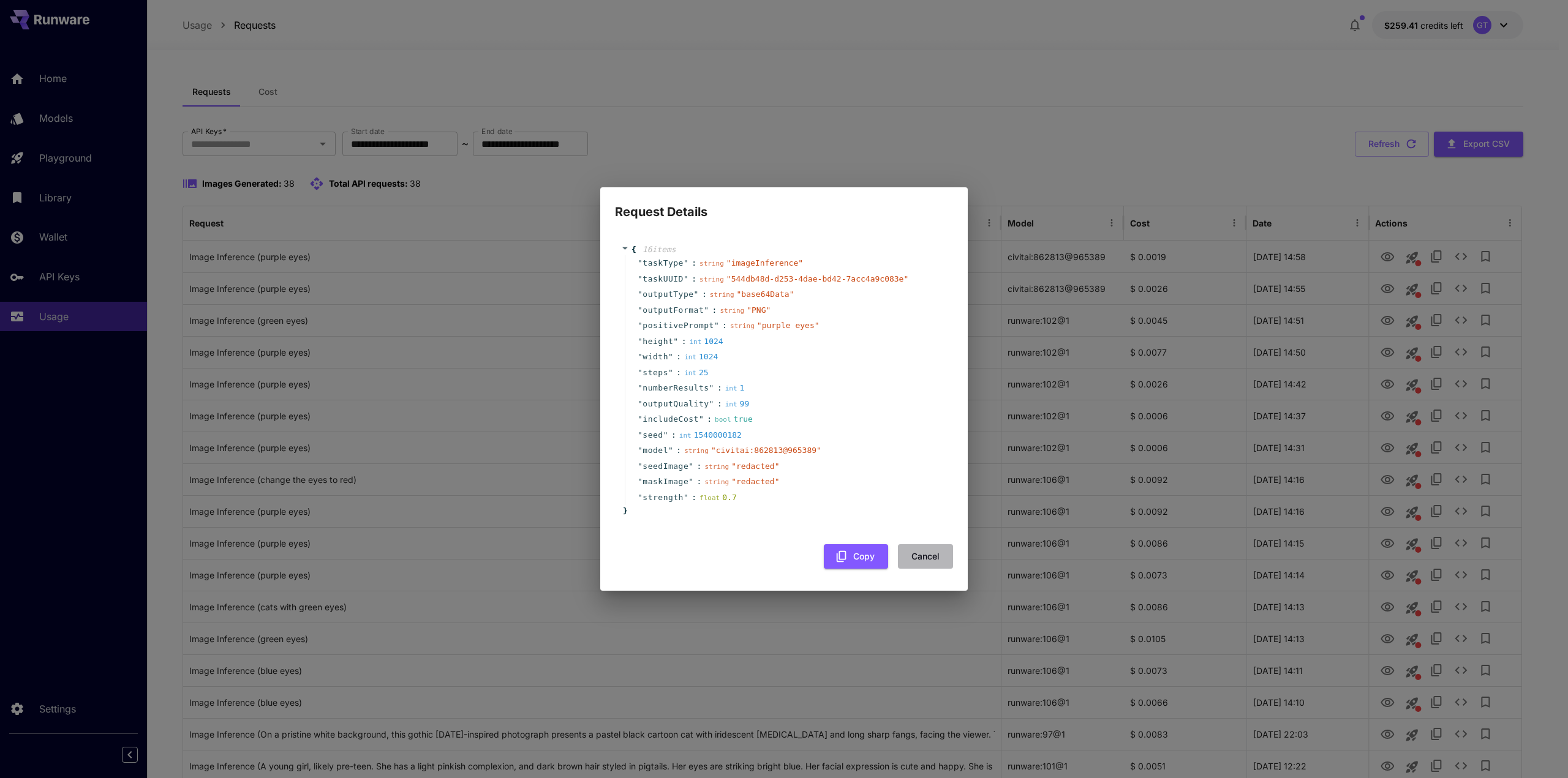
click at [926, 555] on button "Cancel" at bounding box center [926, 557] width 55 height 25
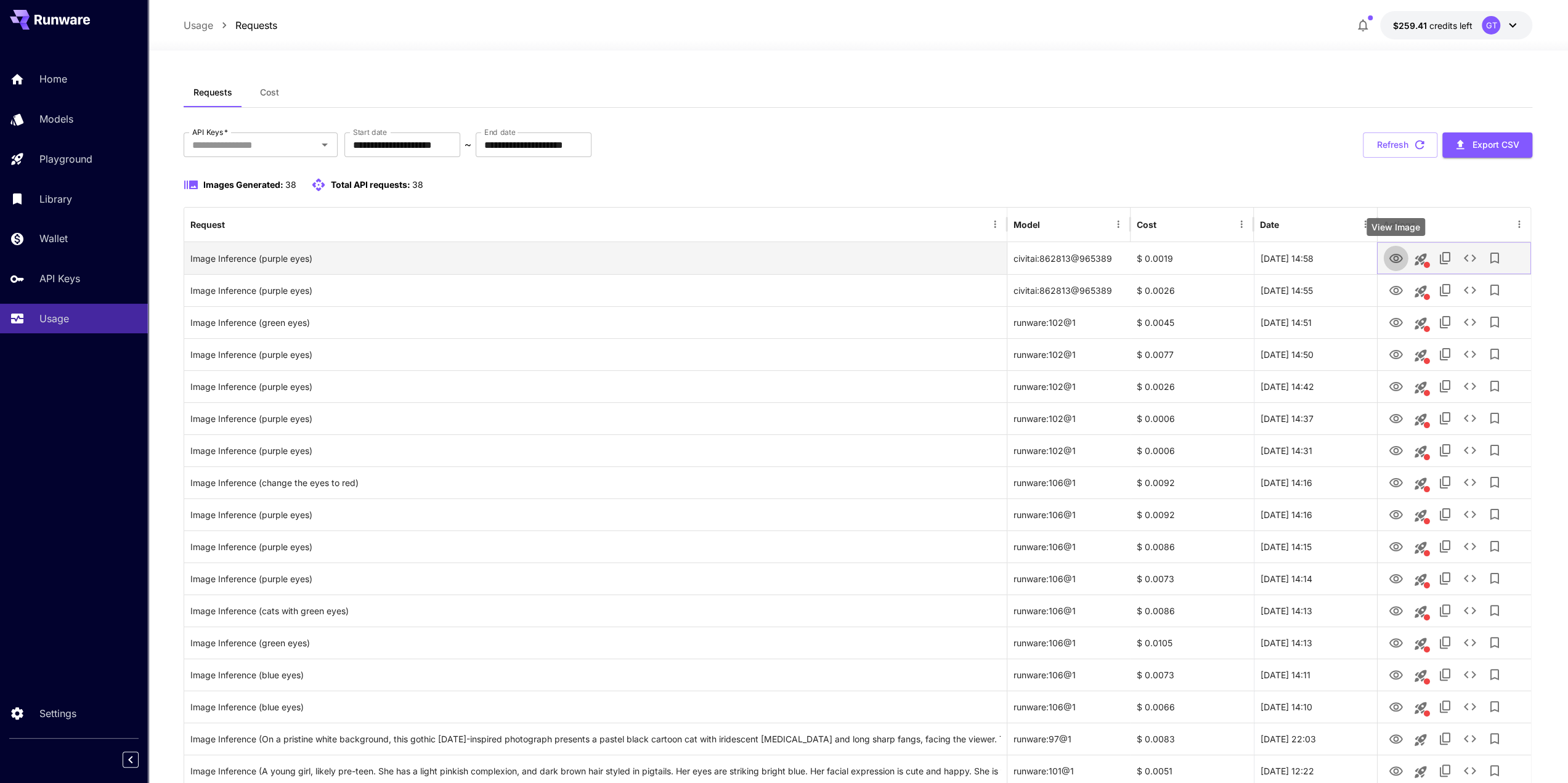
click at [1388, 258] on icon "View Image" at bounding box center [1395, 258] width 15 height 15
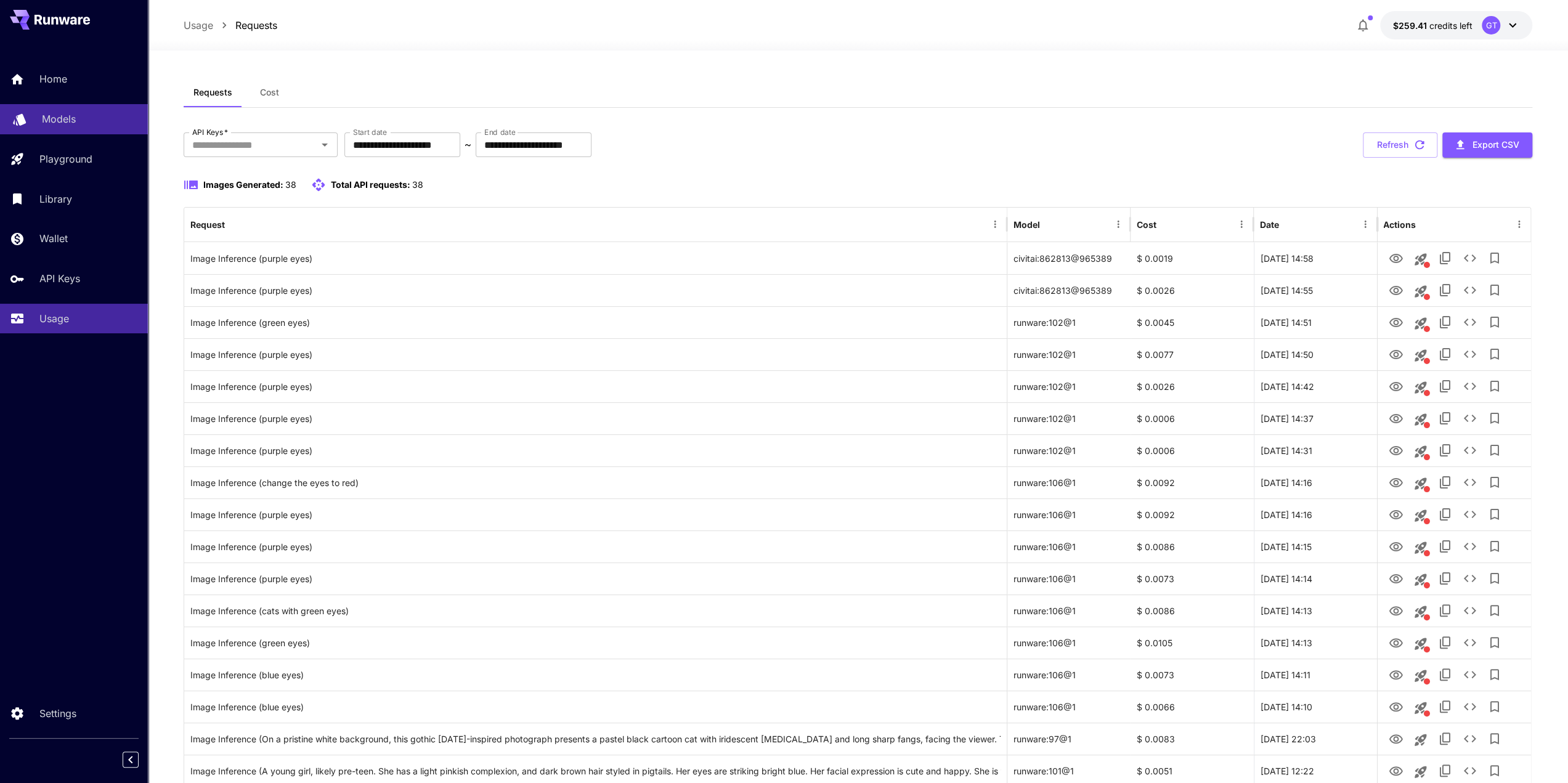
click at [64, 117] on p "Models" at bounding box center [59, 118] width 34 height 15
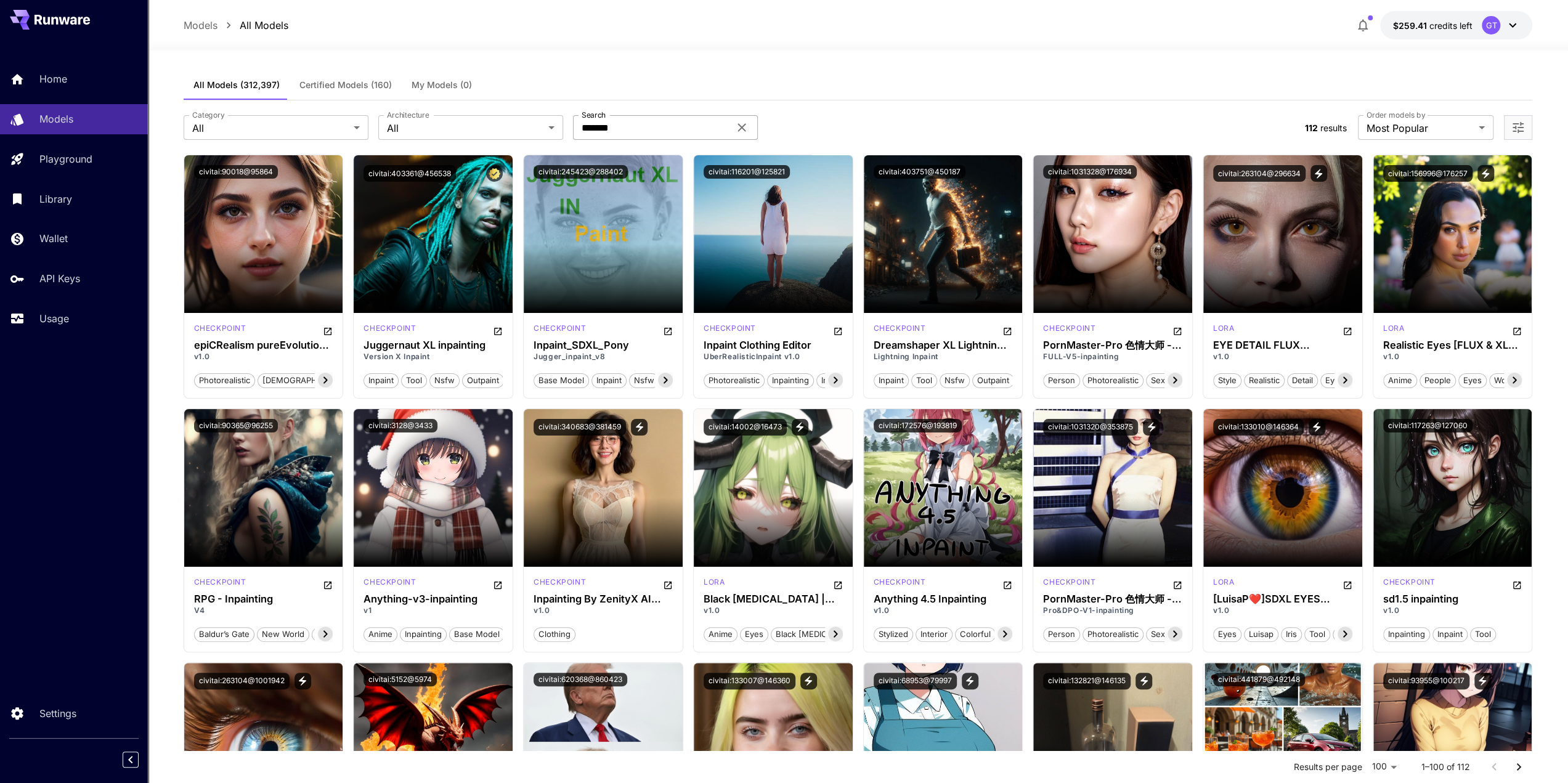
click at [617, 123] on input "*******" at bounding box center [651, 127] width 156 height 25
paste input "text"
type input "******"
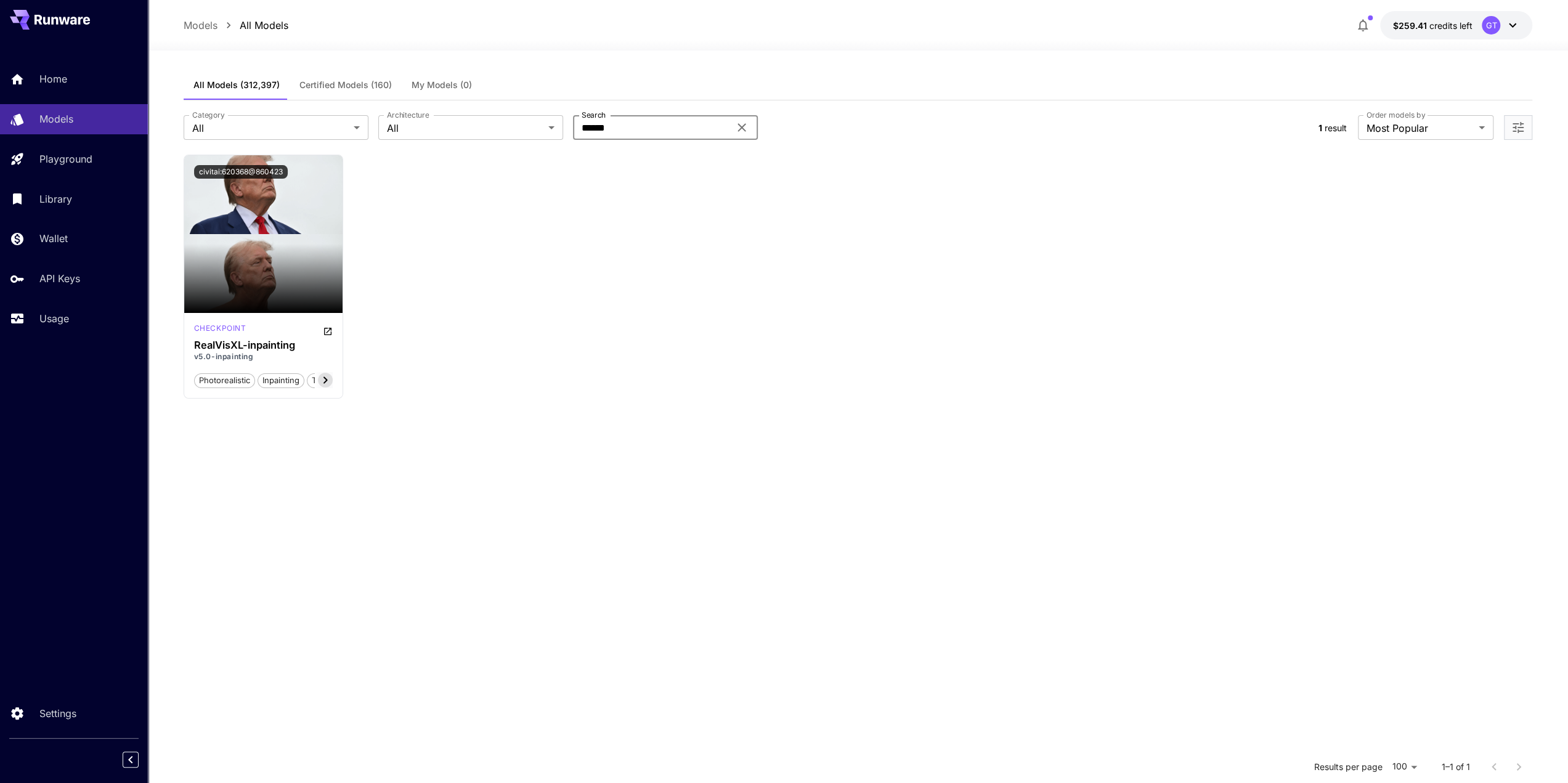
click at [742, 130] on icon at bounding box center [741, 127] width 15 height 15
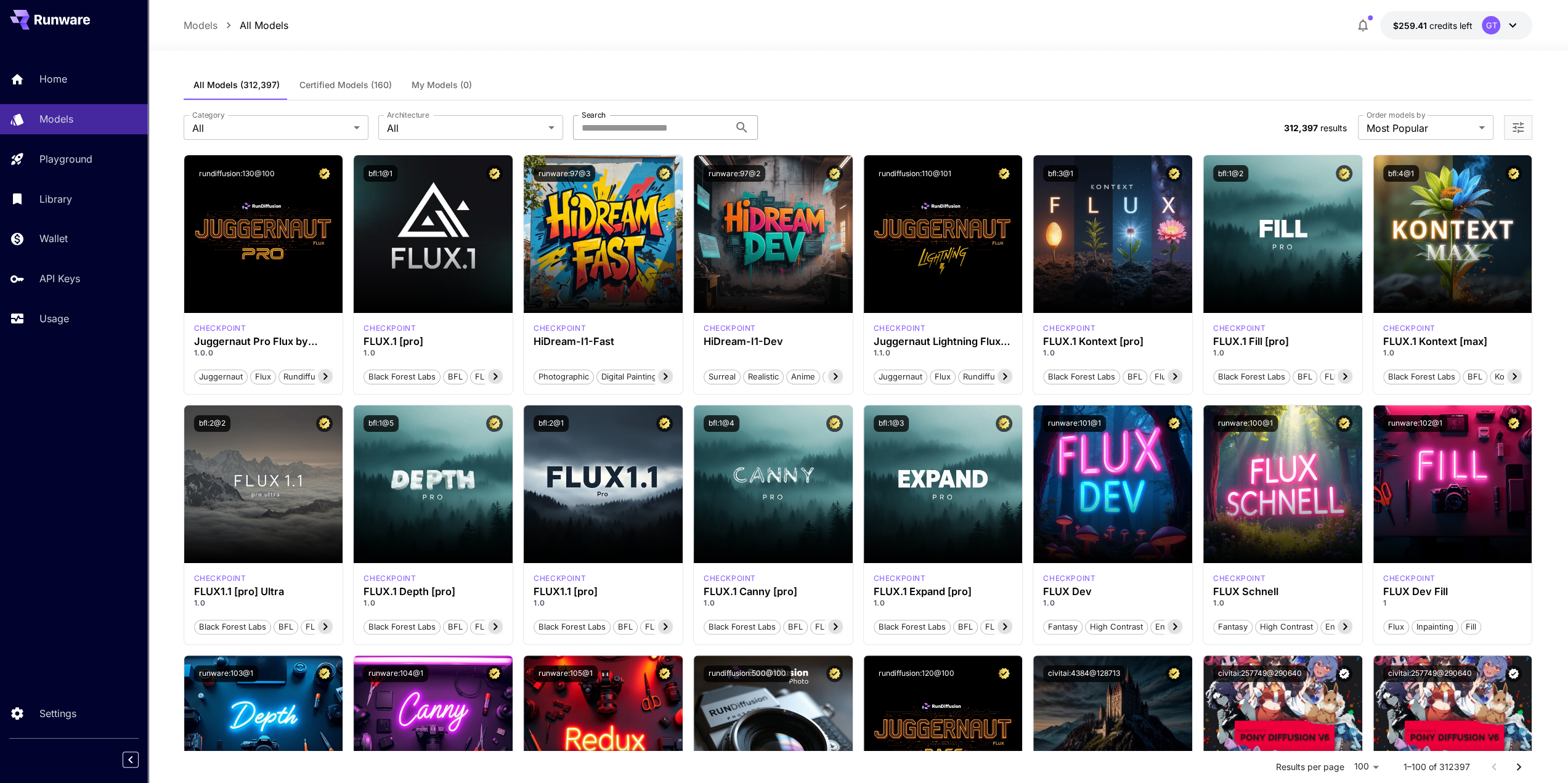
click at [630, 123] on input "Search" at bounding box center [651, 127] width 156 height 25
type input "********"
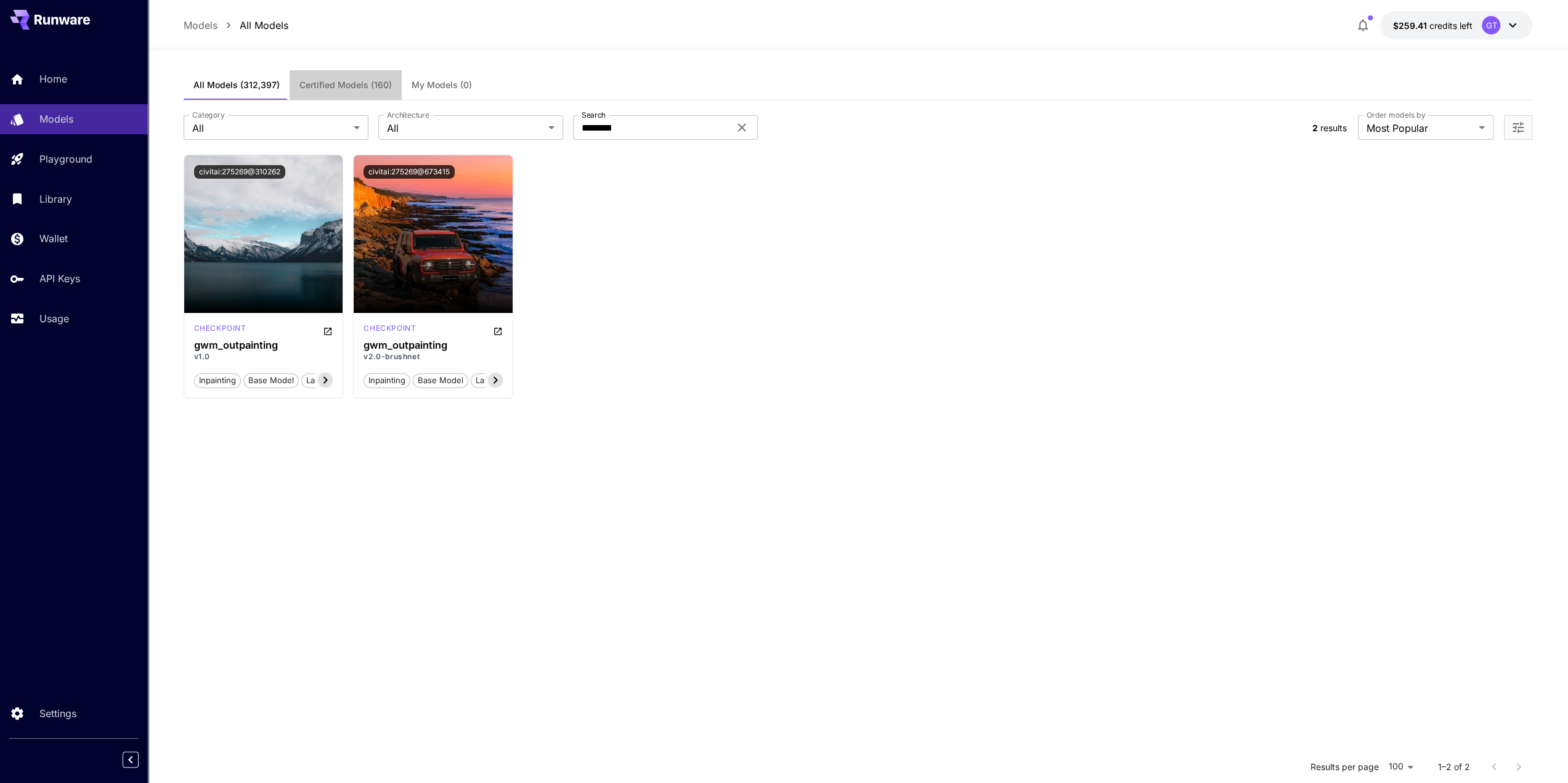
click at [320, 88] on span "Certified Models (160)" at bounding box center [345, 85] width 92 height 11
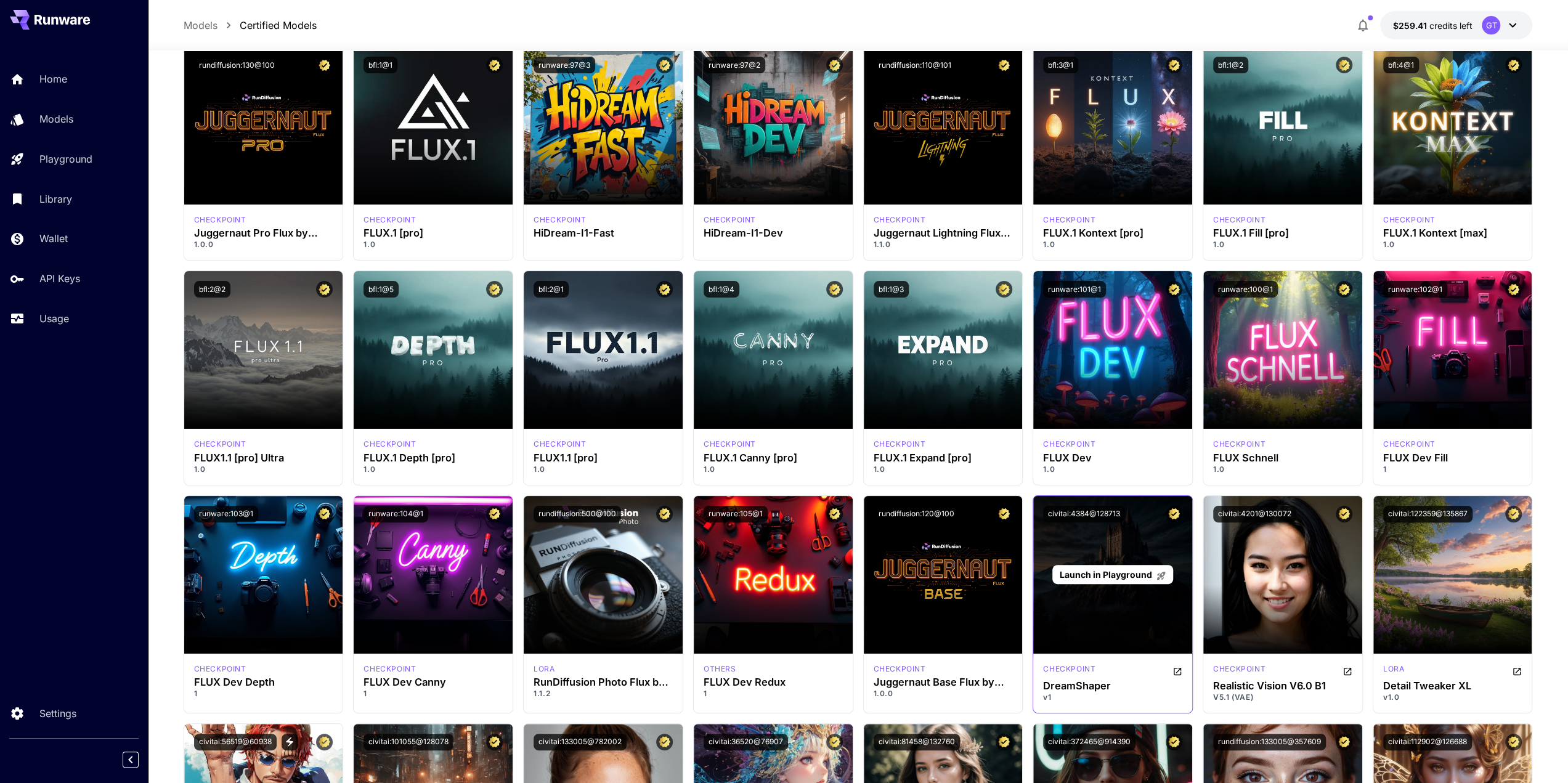
scroll to position [185, 0]
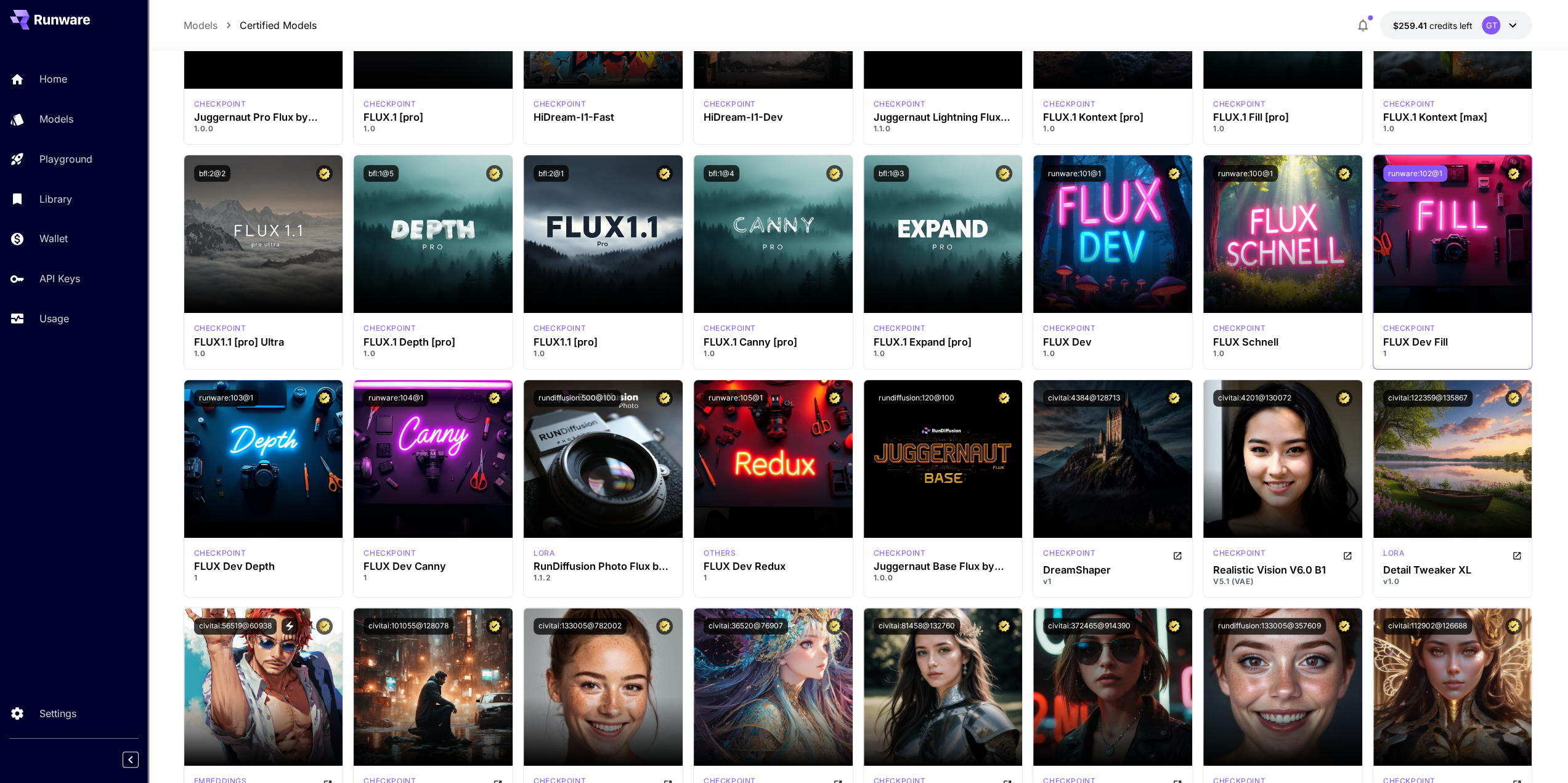
click at [1416, 174] on button "runware:102@1" at bounding box center [1415, 173] width 64 height 16
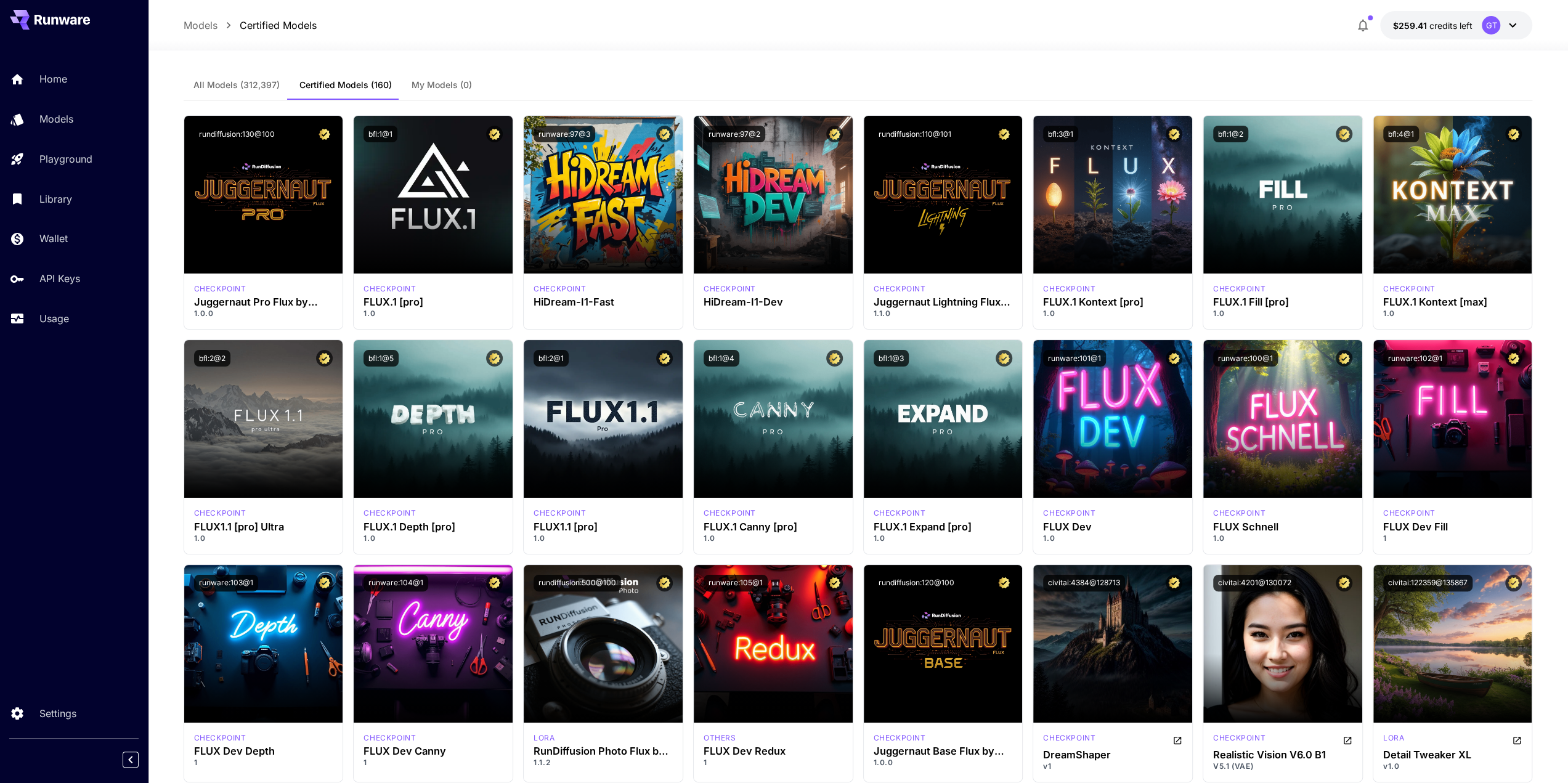
click at [574, 76] on div "All Models (312,397) Certified Models (160) My Models (0)" at bounding box center [858, 85] width 1349 height 30
click at [66, 123] on p "Models" at bounding box center [59, 118] width 34 height 15
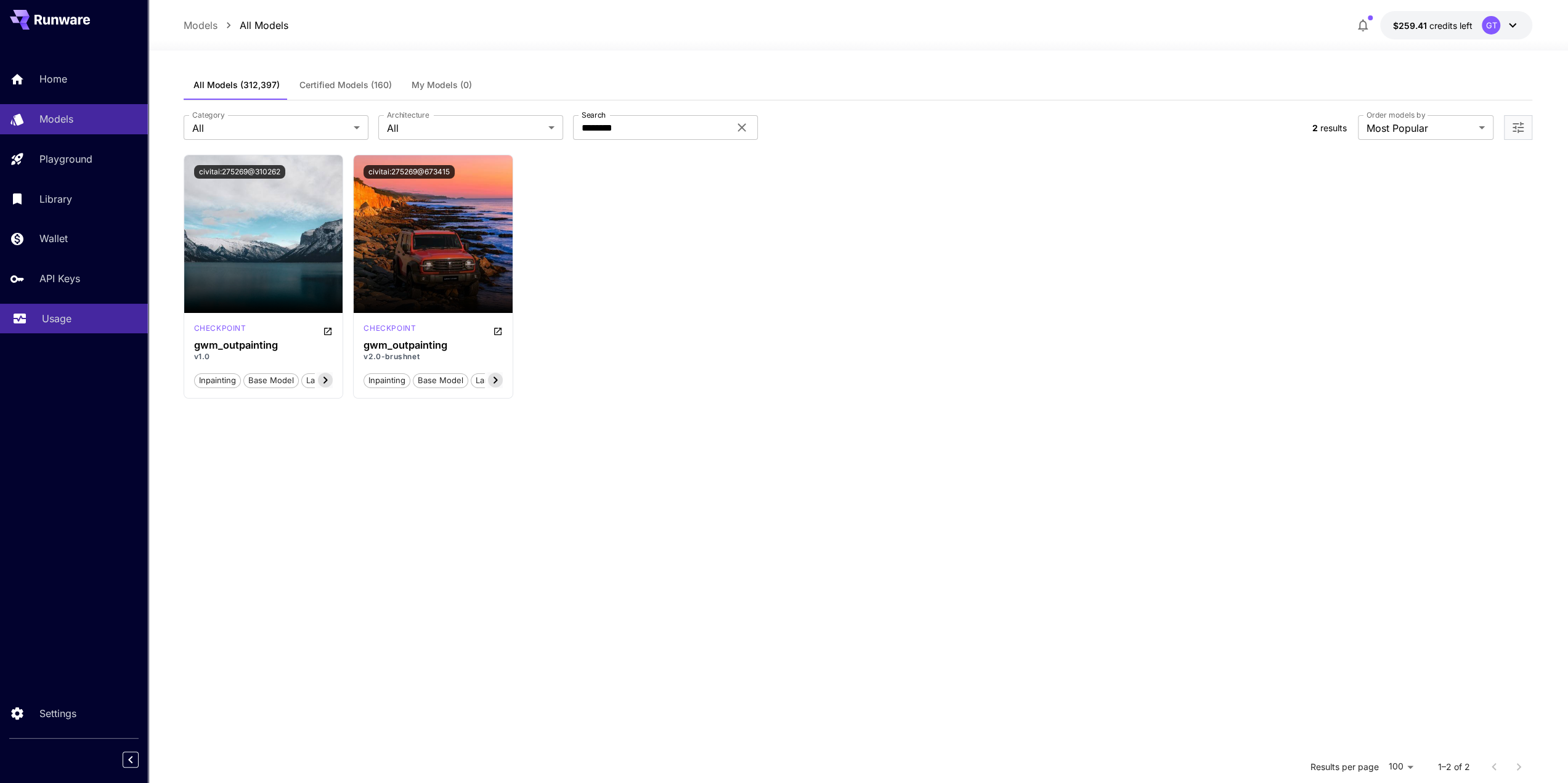
click at [54, 319] on p "Usage" at bounding box center [57, 319] width 29 height 15
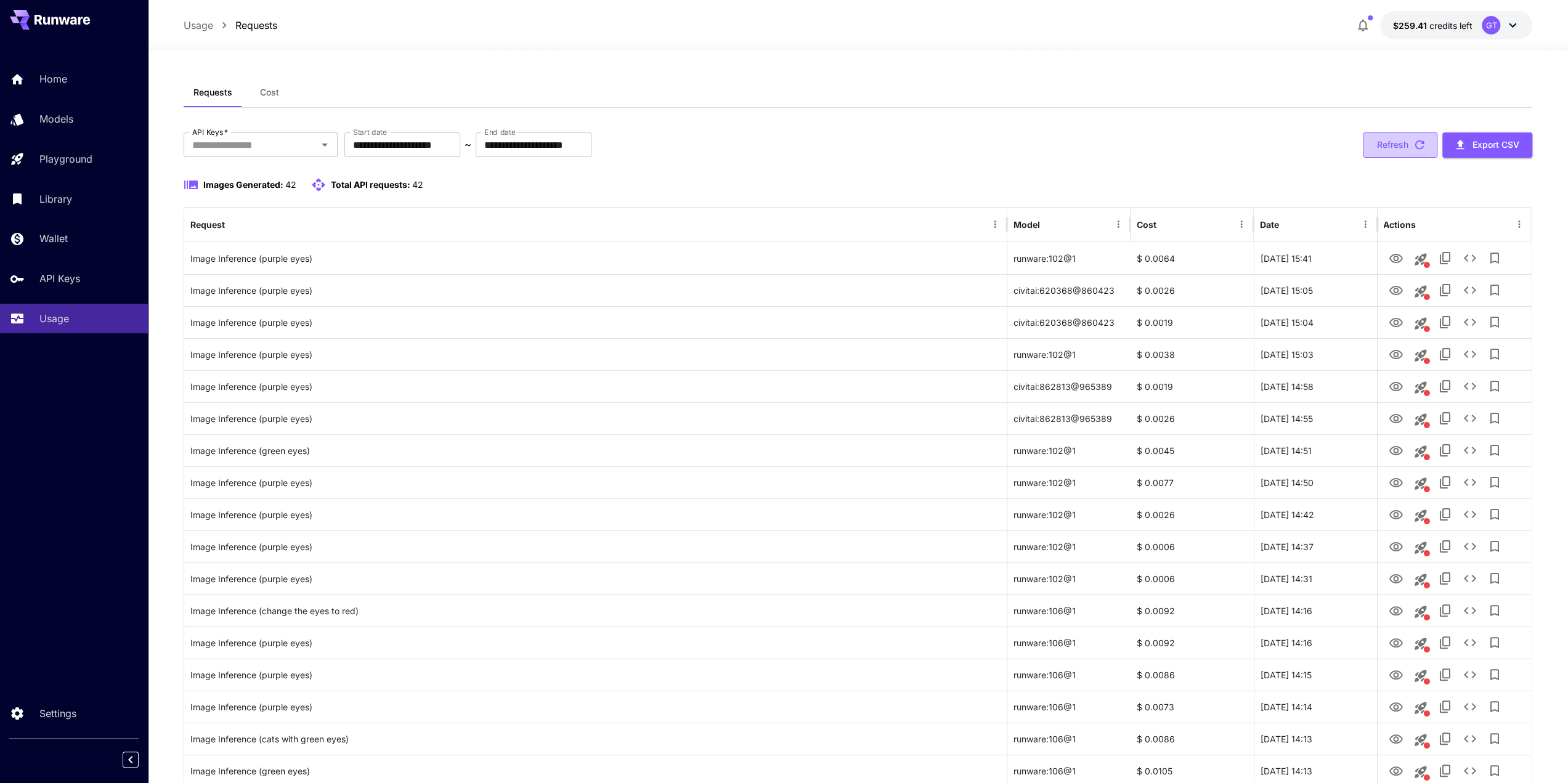
click at [1404, 148] on button "Refresh" at bounding box center [1400, 144] width 74 height 25
click at [1416, 142] on icon "button" at bounding box center [1420, 145] width 9 height 9
click at [1399, 142] on button "Refresh" at bounding box center [1400, 144] width 74 height 25
click at [1391, 147] on button "Refresh" at bounding box center [1400, 144] width 74 height 25
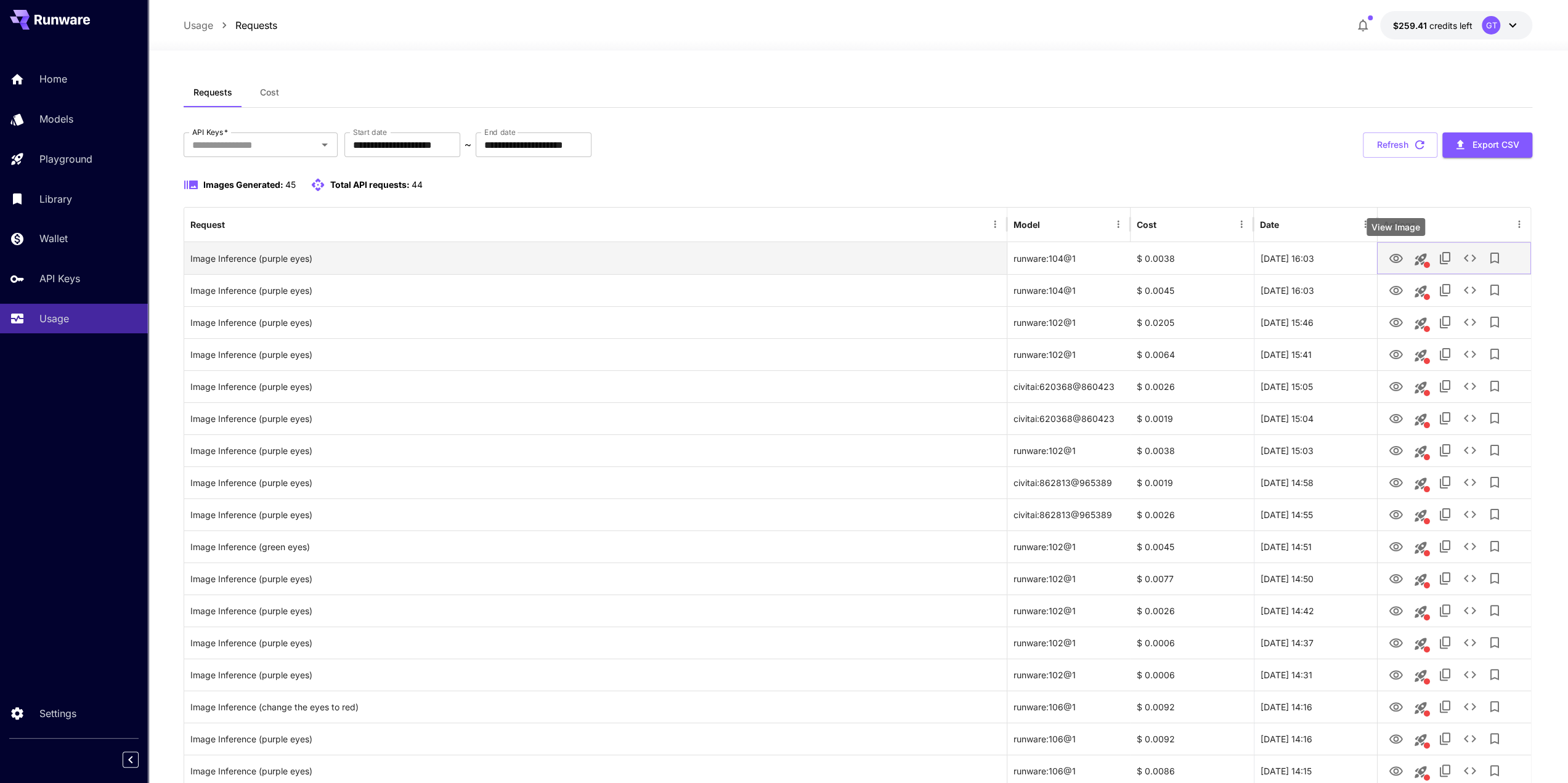
click at [1395, 260] on icon "View Image" at bounding box center [1395, 258] width 15 height 15
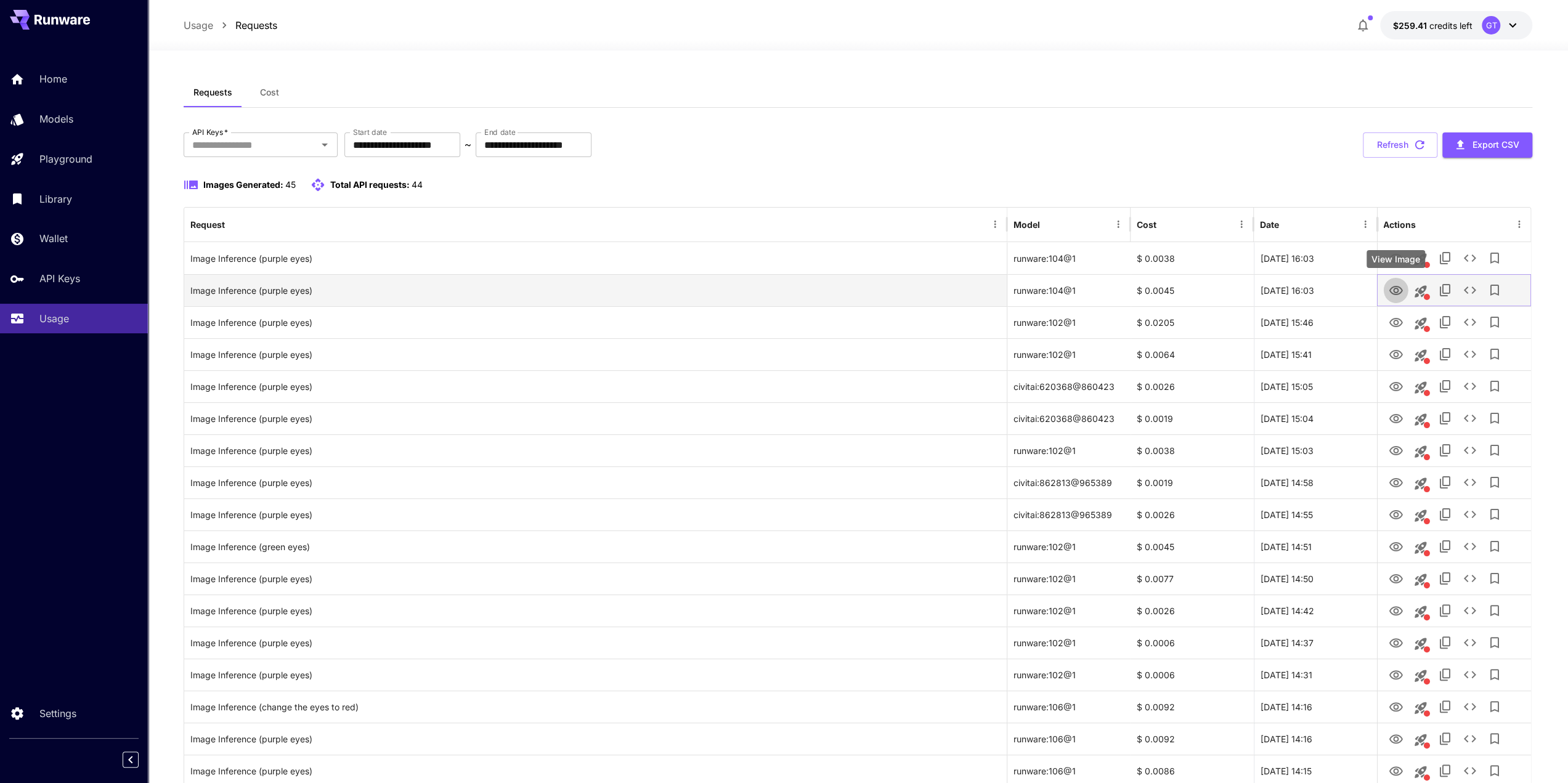
click at [1396, 287] on icon "View Image" at bounding box center [1395, 290] width 14 height 9
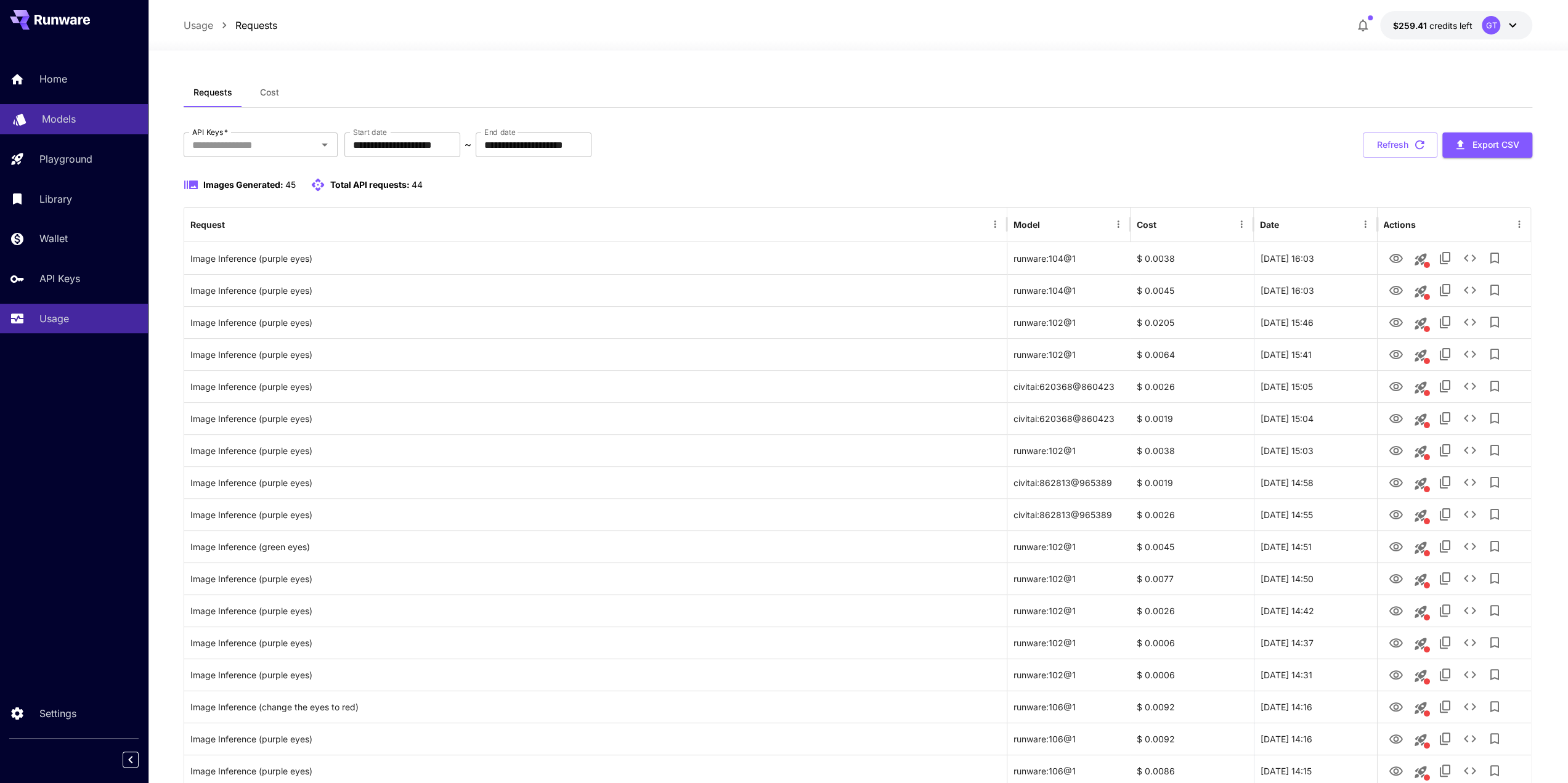
click at [78, 121] on div "Models" at bounding box center [90, 118] width 96 height 15
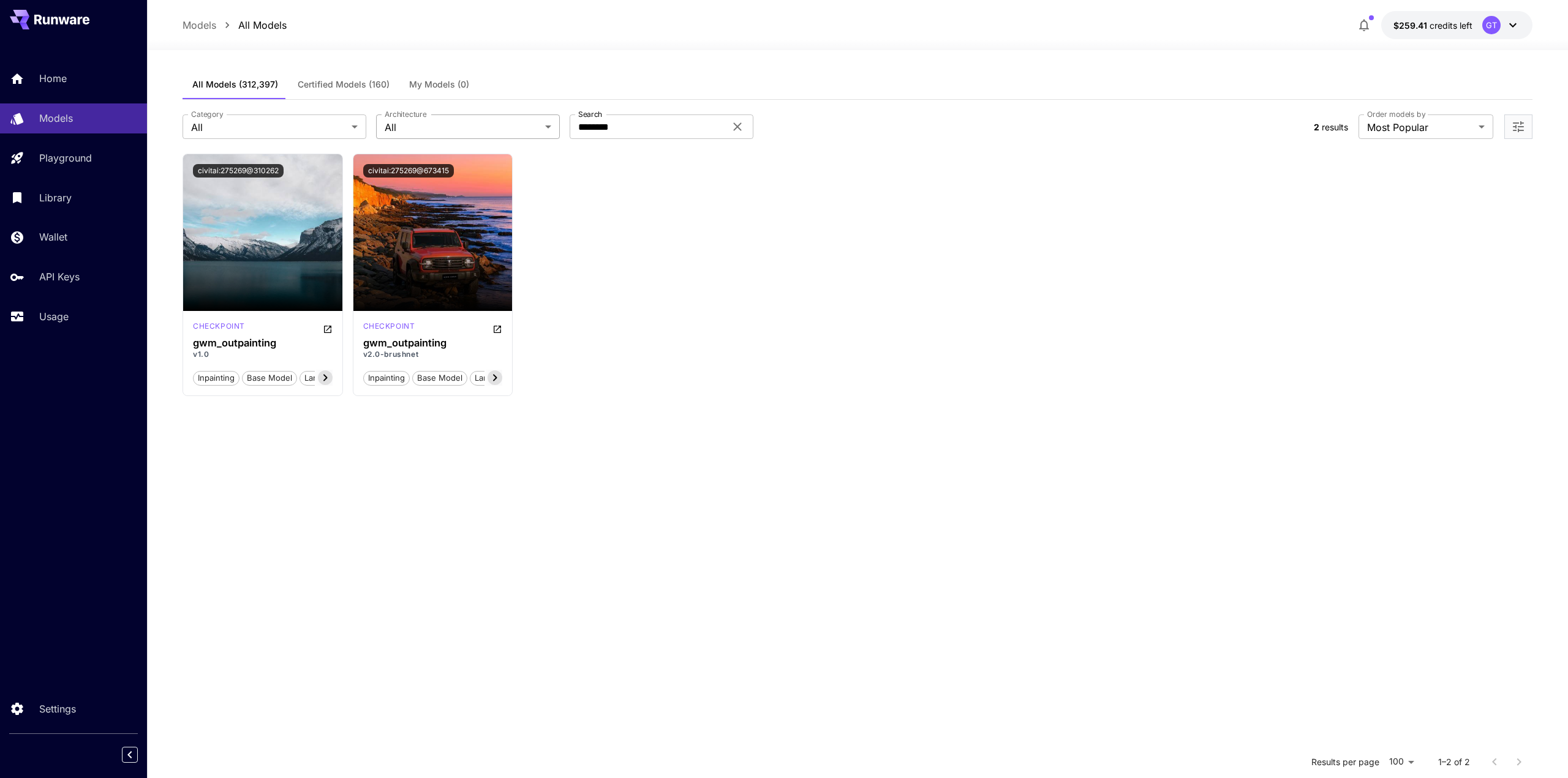
click at [486, 121] on body "**********" at bounding box center [784, 500] width 1568 height 1001
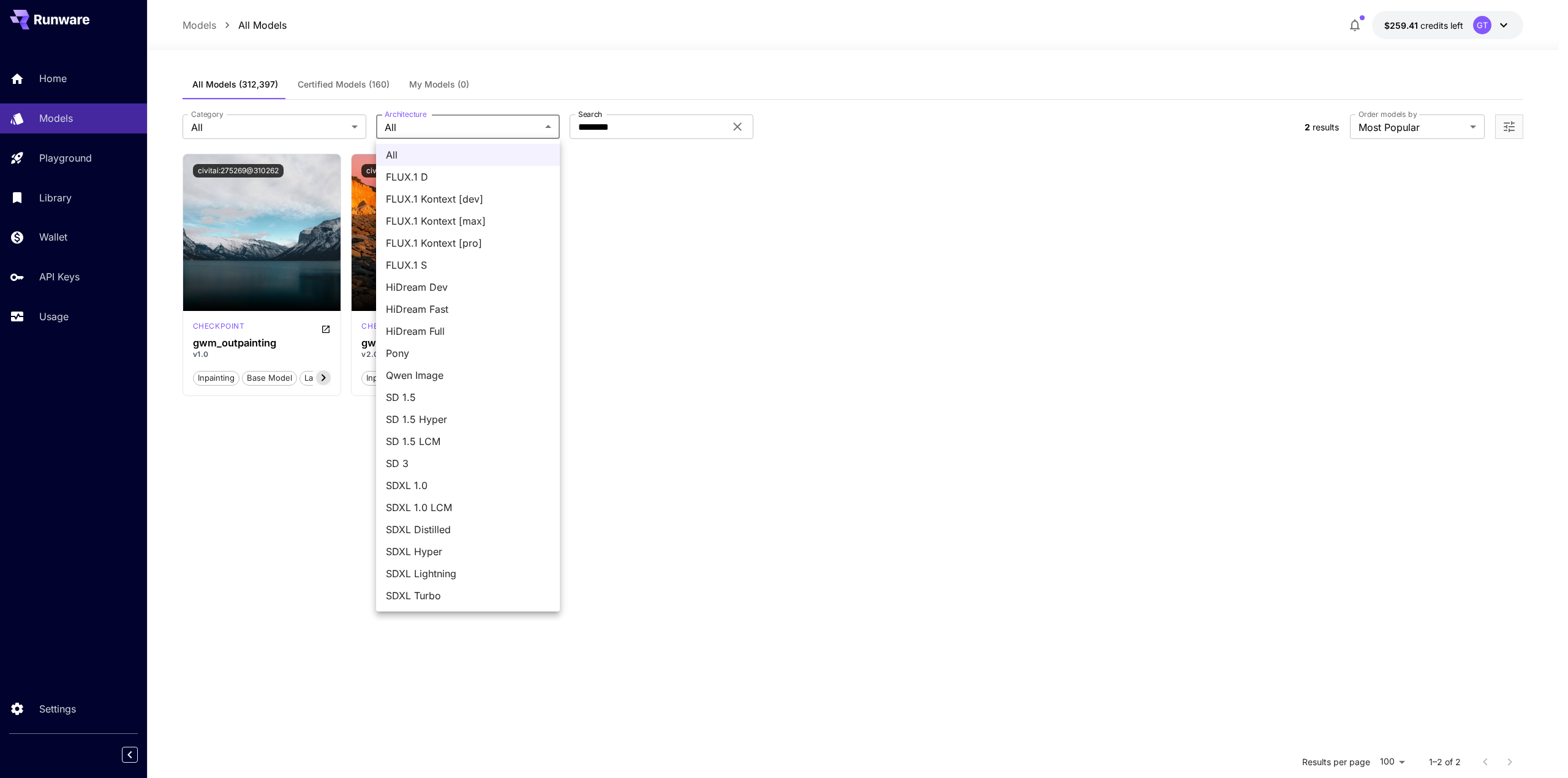
click at [486, 121] on div at bounding box center [784, 389] width 1568 height 778
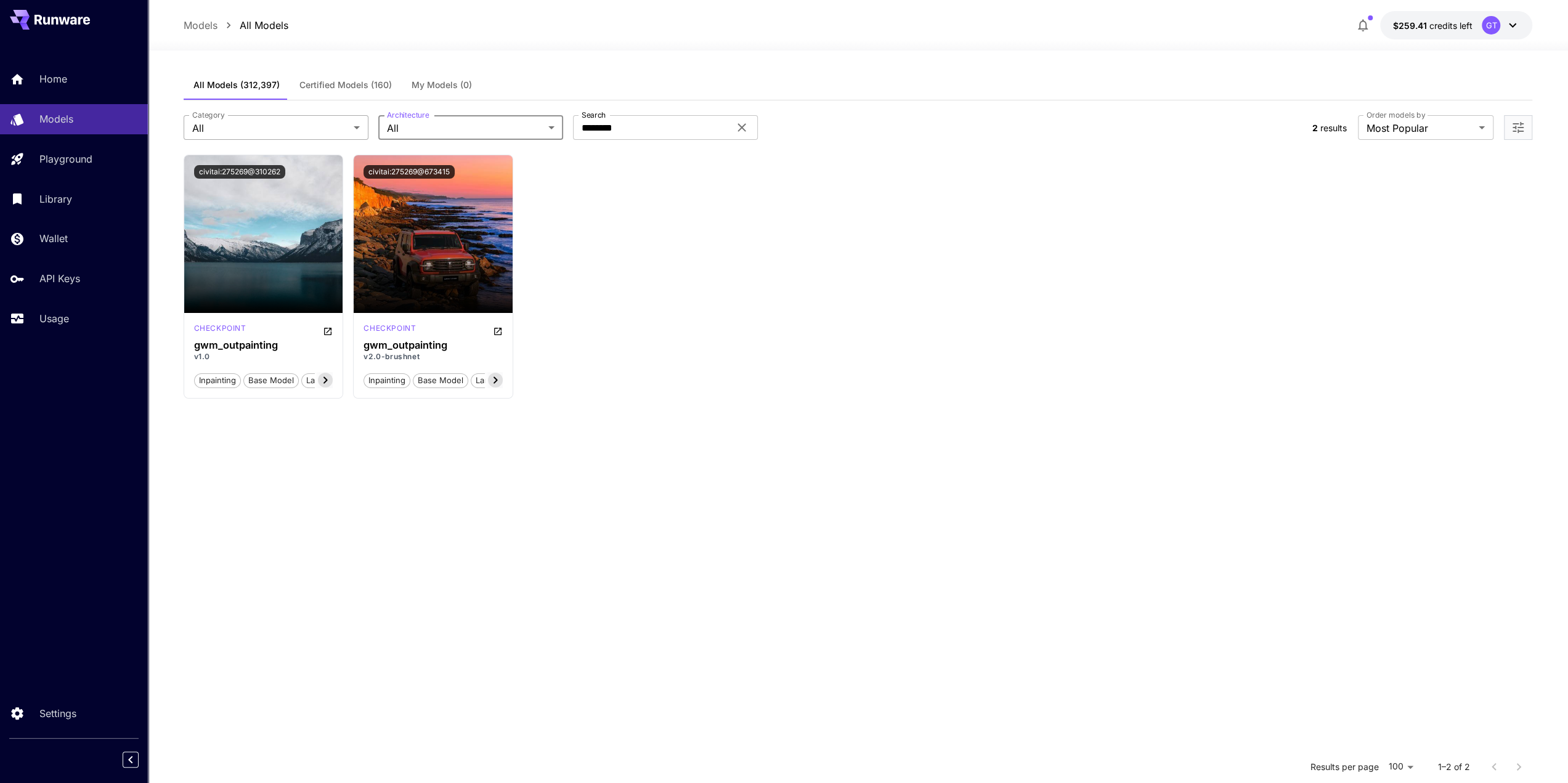
click at [329, 132] on body "**********" at bounding box center [784, 503] width 1568 height 1007
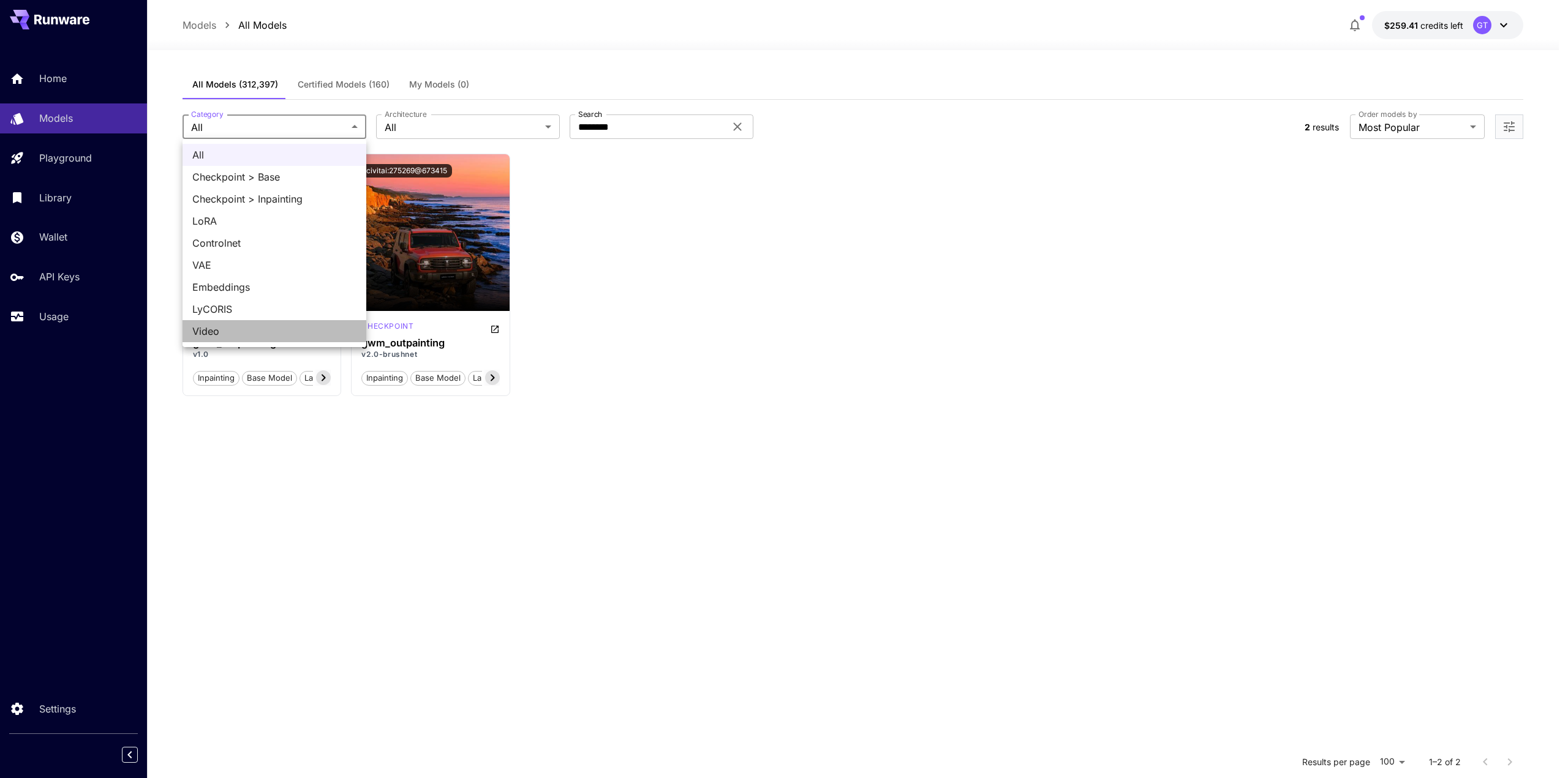
click at [272, 333] on span "Video" at bounding box center [274, 331] width 164 height 15
type input "*****"
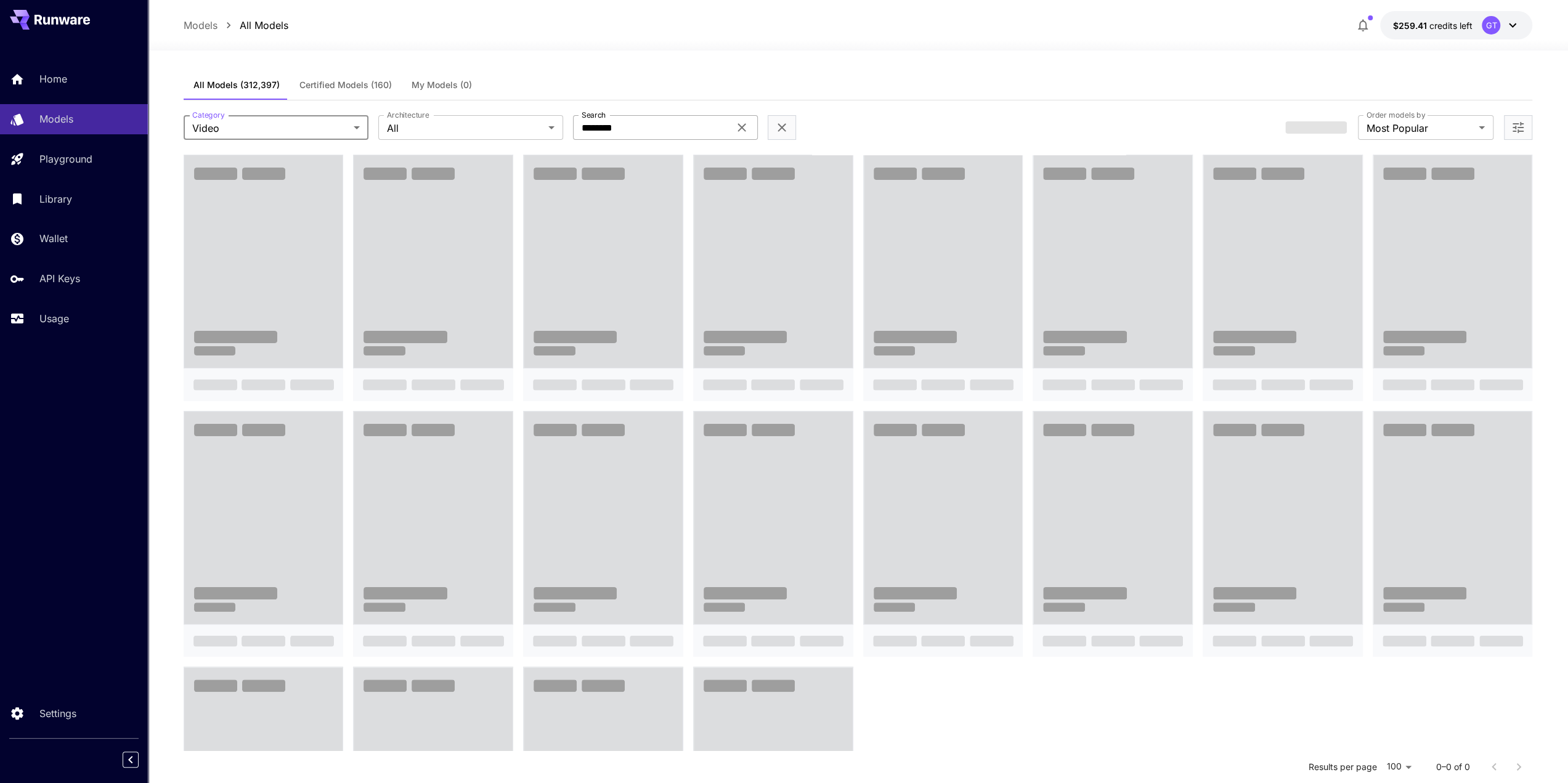
click at [743, 124] on icon at bounding box center [741, 127] width 15 height 15
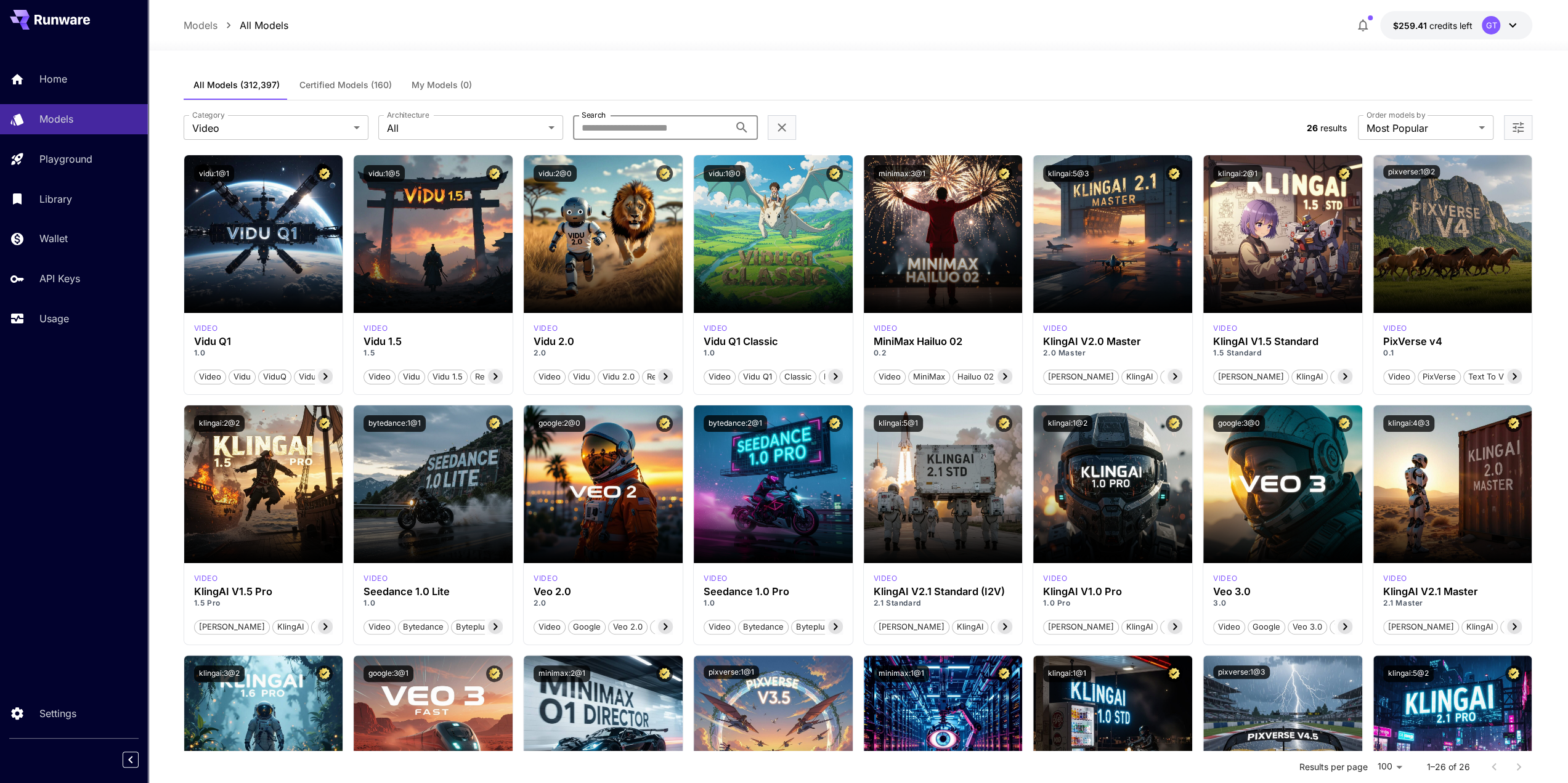
click at [659, 135] on input "Search" at bounding box center [651, 127] width 156 height 25
paste input "**********"
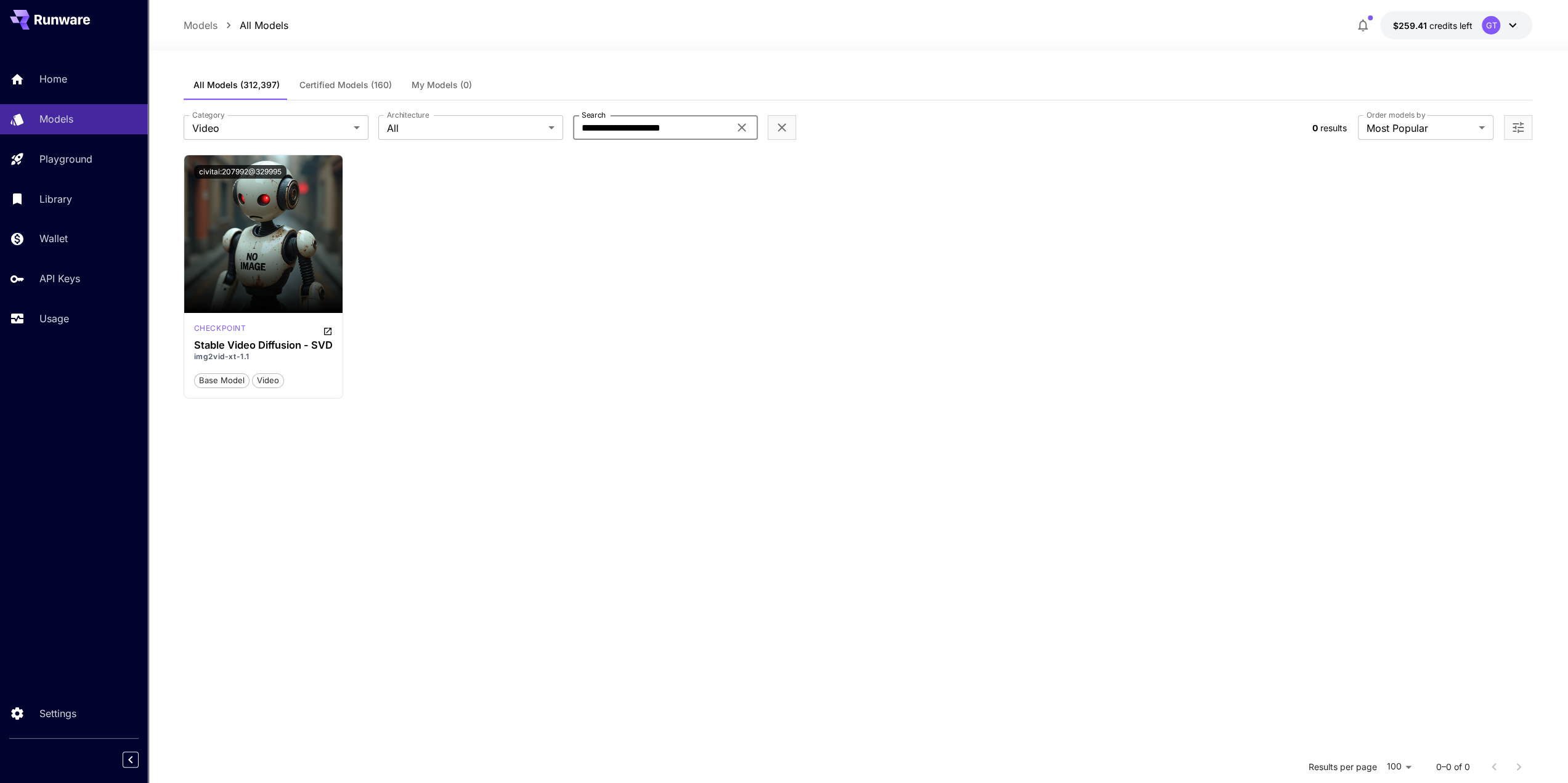
type input "**********"
click at [740, 128] on icon at bounding box center [741, 127] width 15 height 15
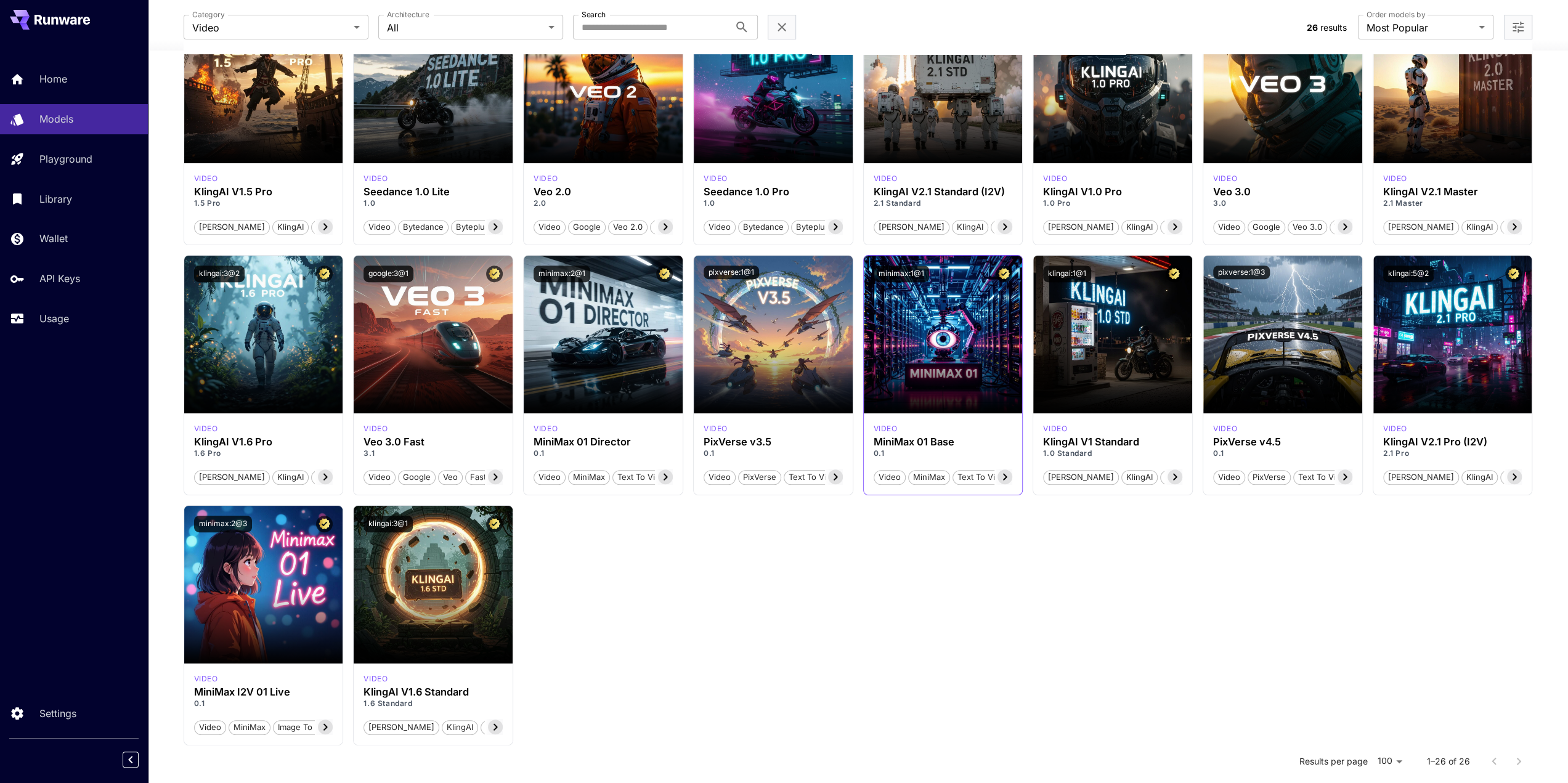
scroll to position [432, 0]
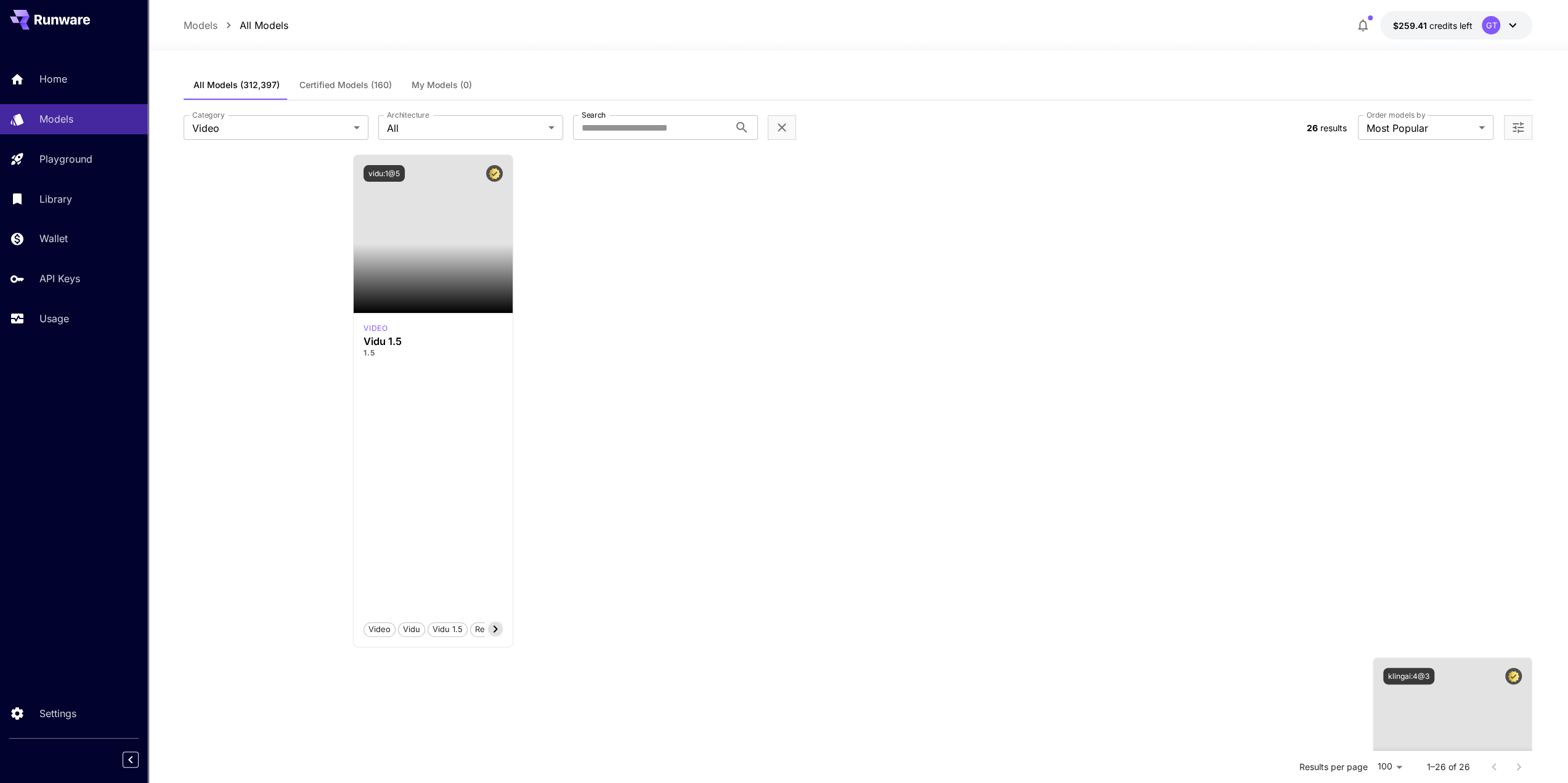
scroll to position [432, 0]
